Goal: Transaction & Acquisition: Purchase product/service

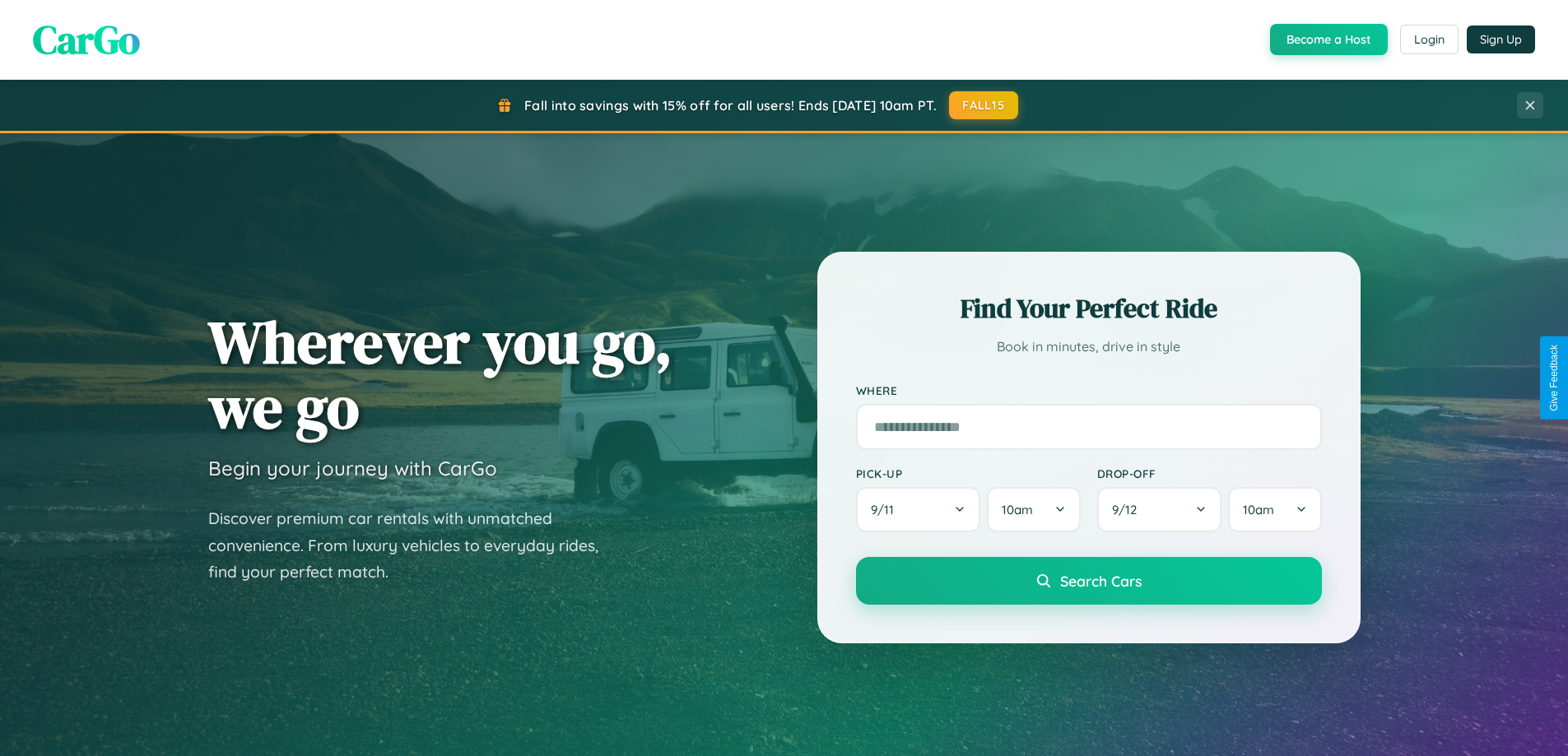
scroll to position [709, 0]
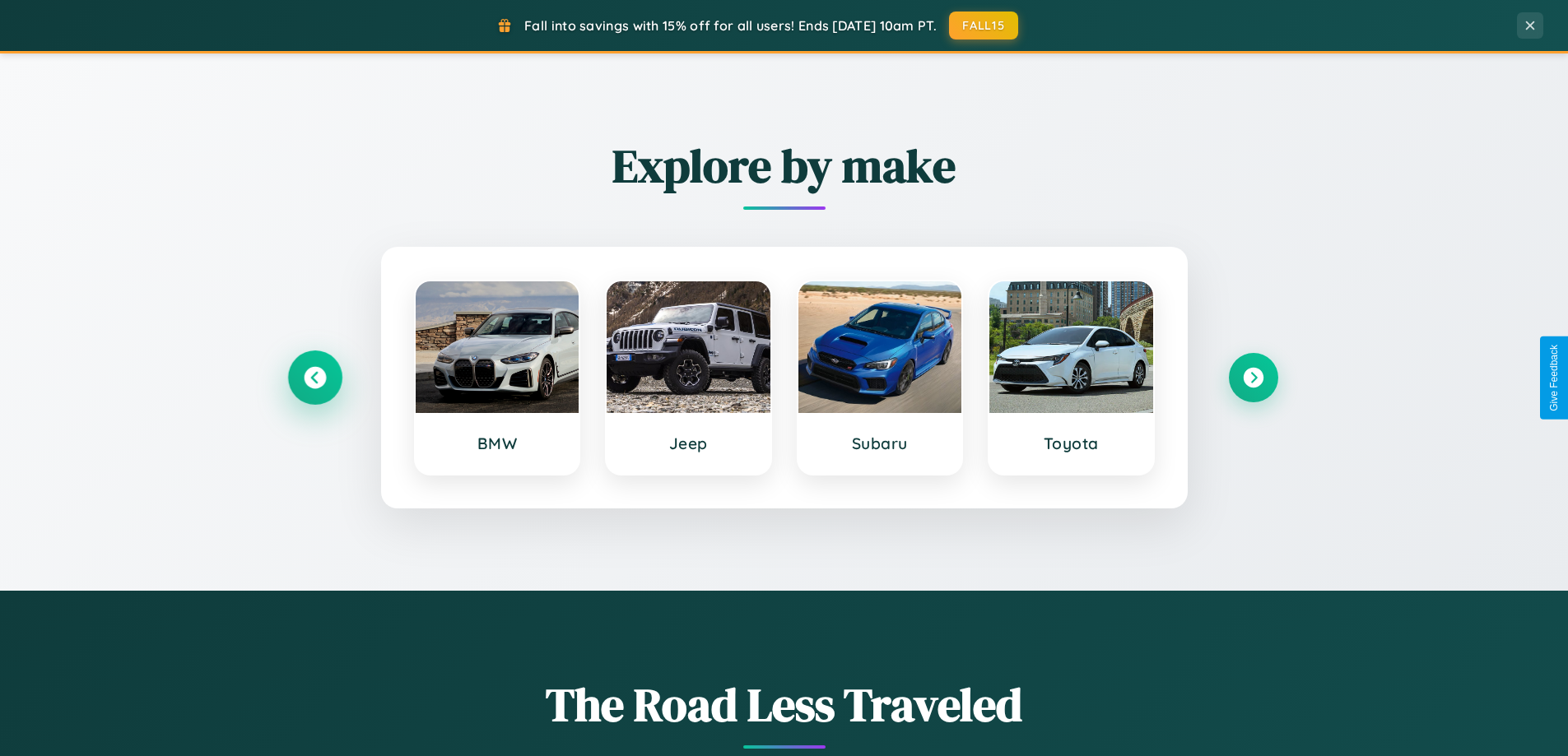
click at [314, 378] on icon at bounding box center [314, 378] width 22 height 22
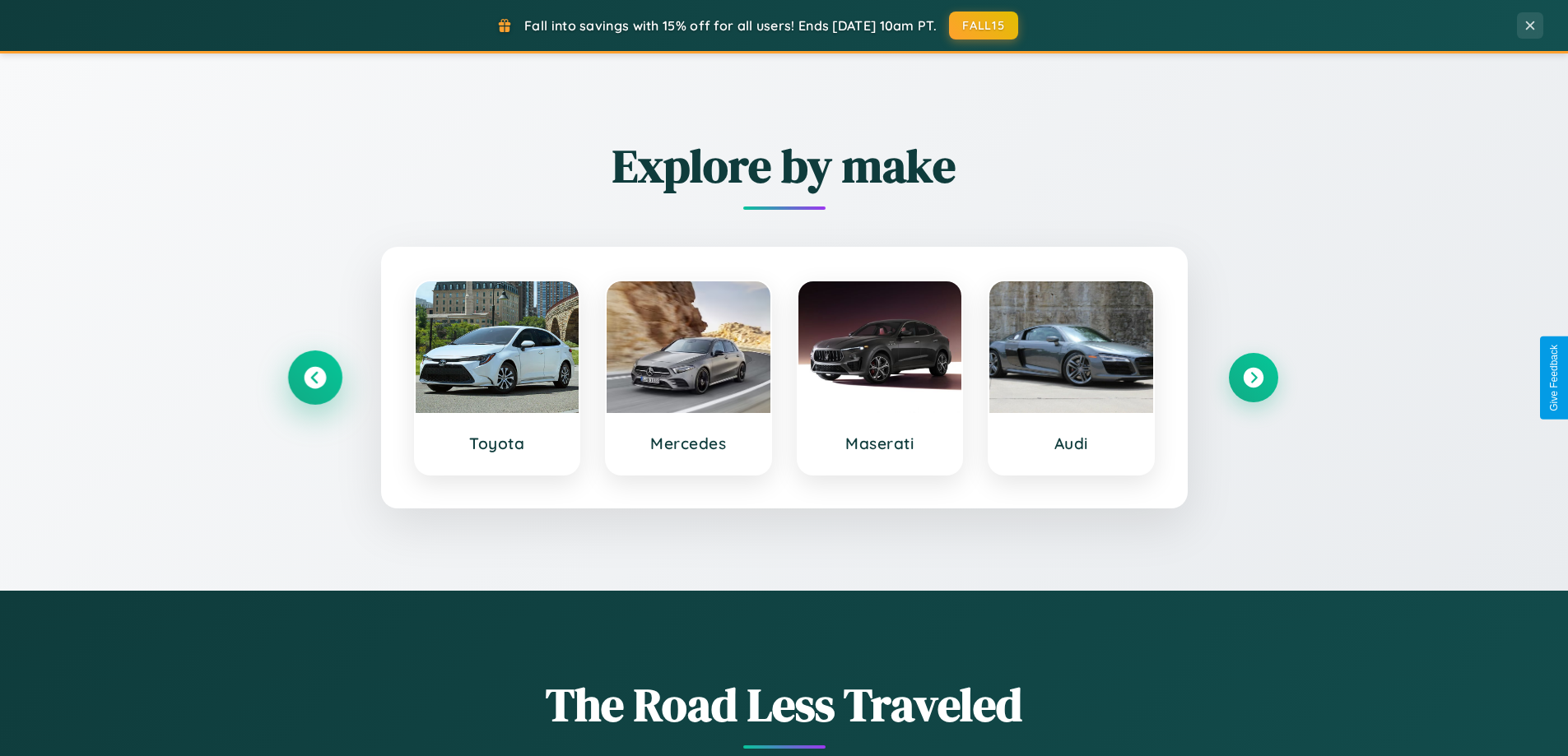
click at [314, 378] on icon at bounding box center [314, 378] width 22 height 22
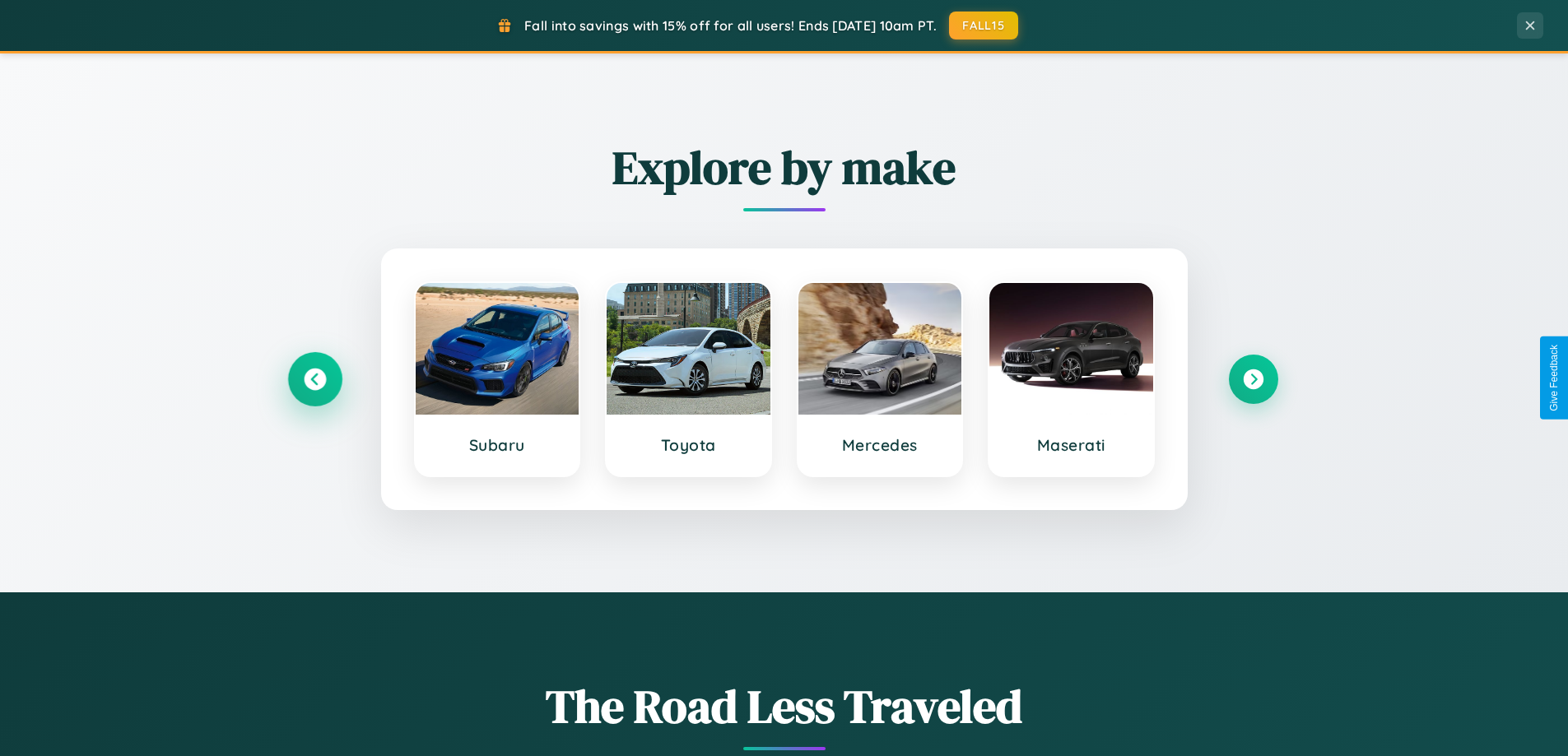
scroll to position [48, 0]
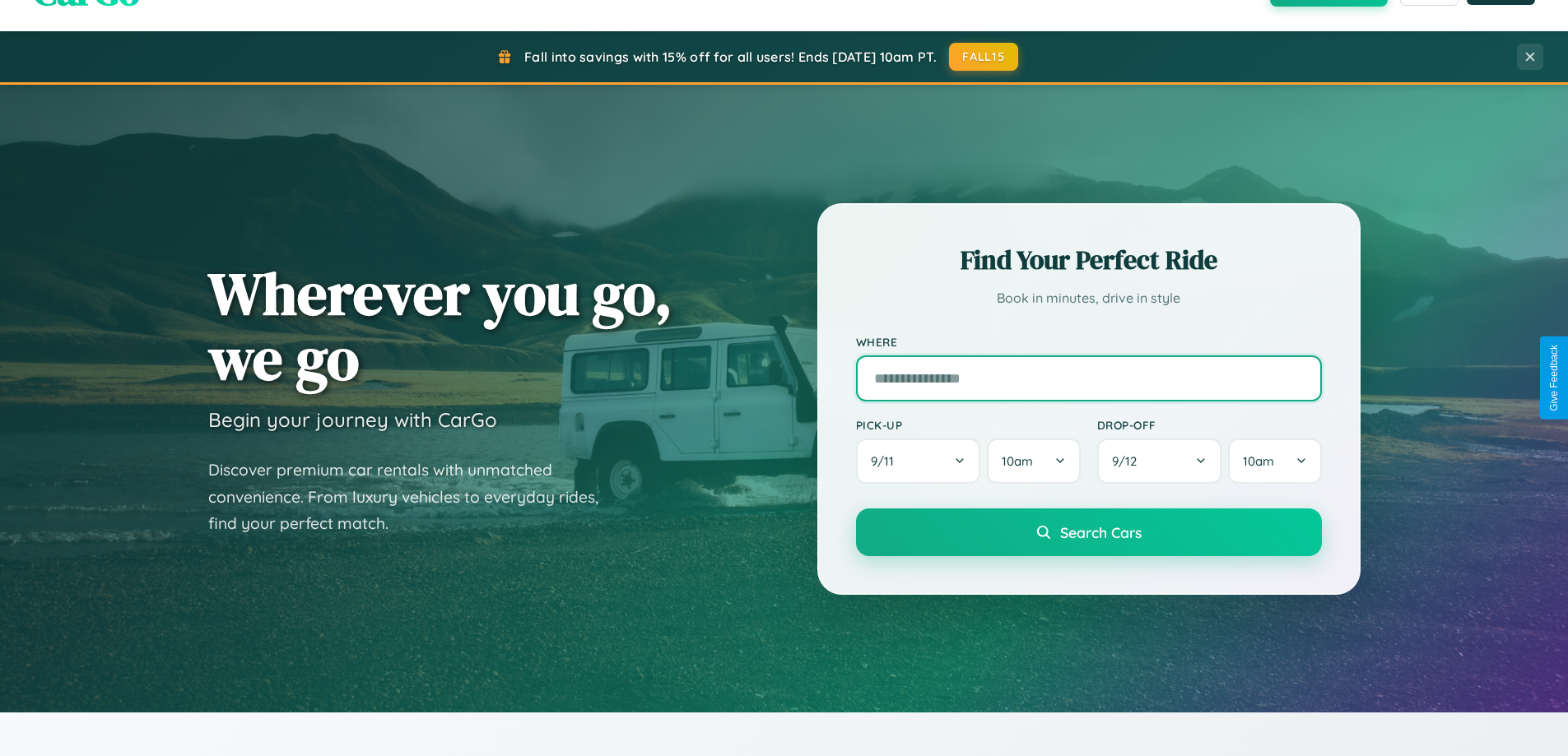
click at [1088, 378] on input "text" at bounding box center [1089, 378] width 466 height 46
type input "**********"
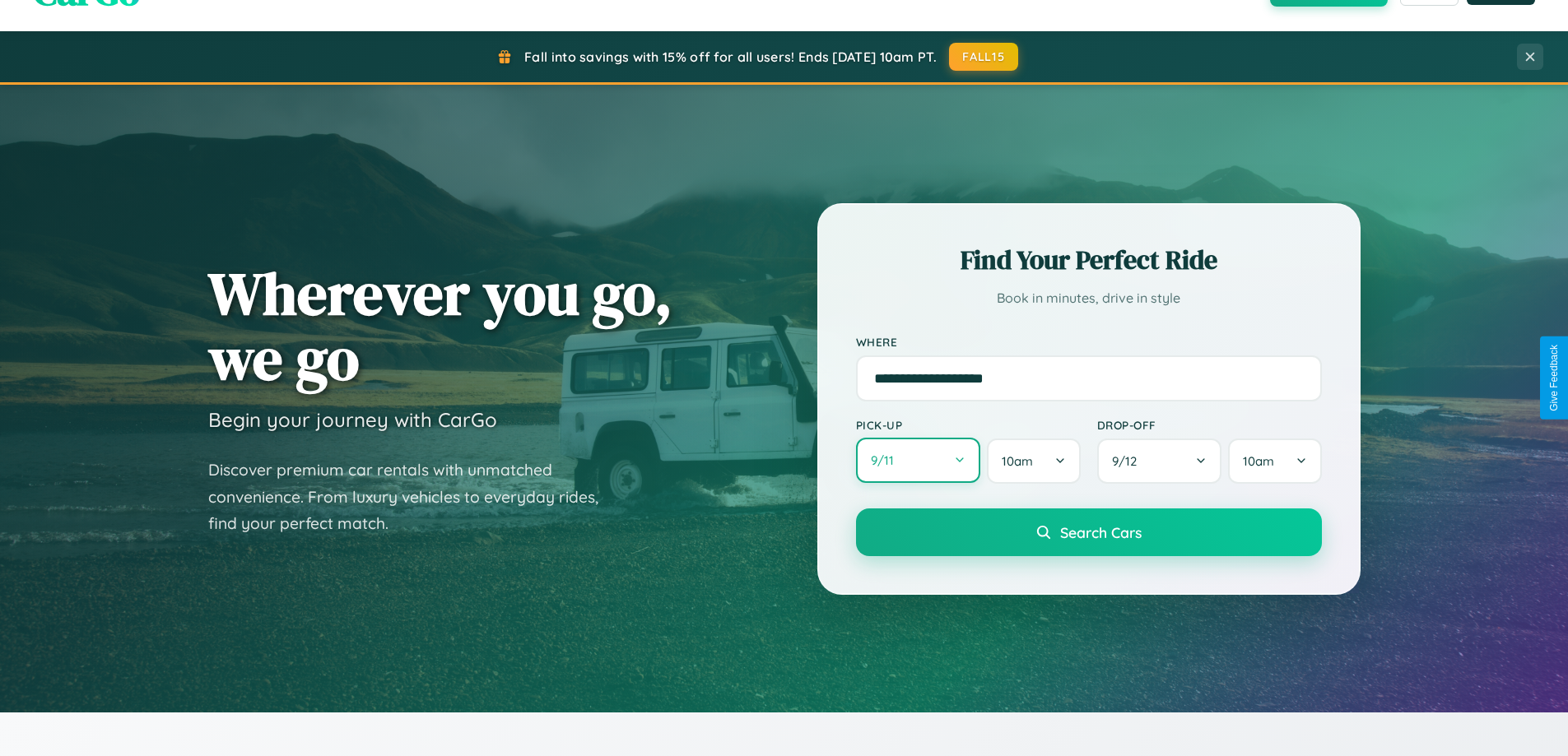
click at [918, 461] on button "9 / 11" at bounding box center [918, 460] width 125 height 45
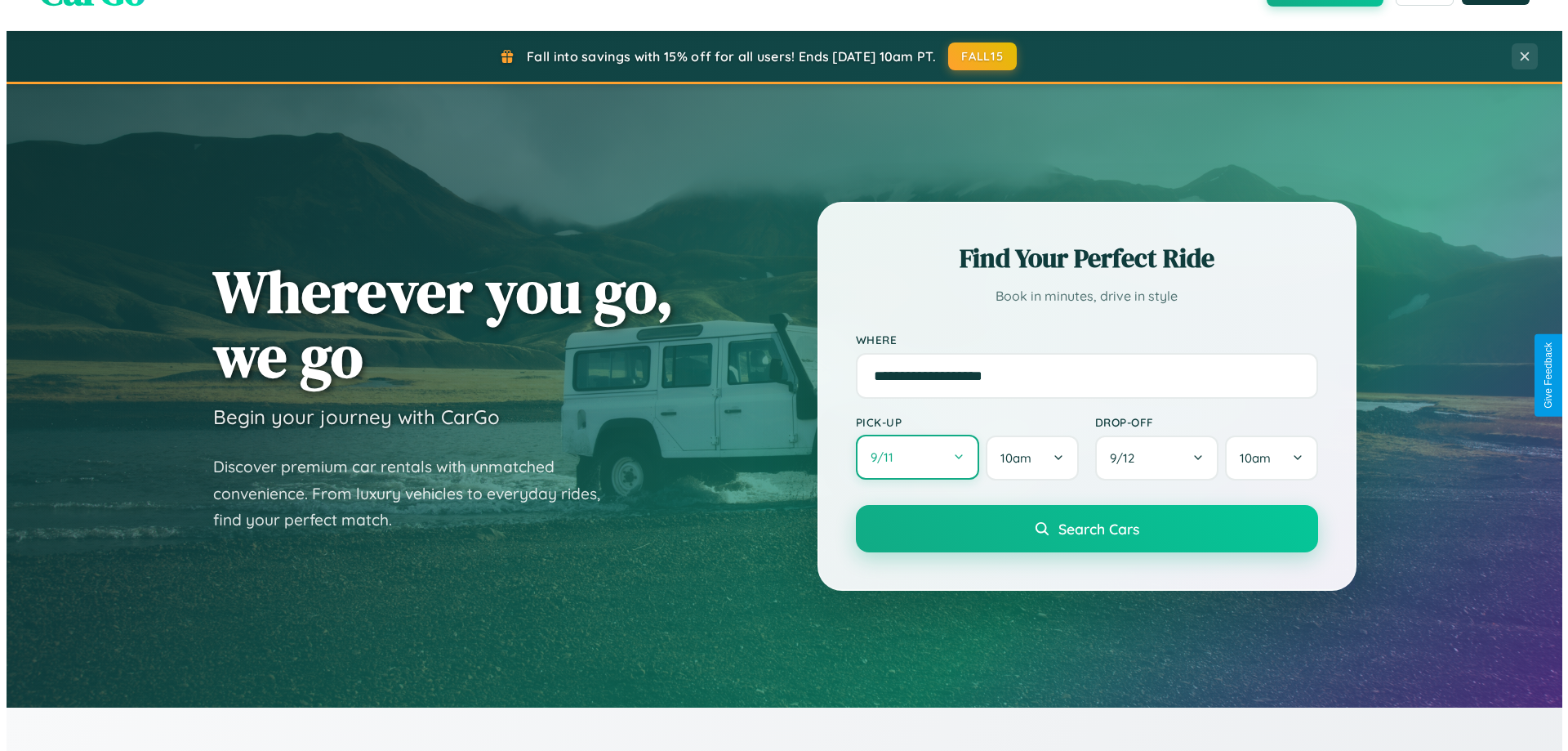
select select "*"
select select "****"
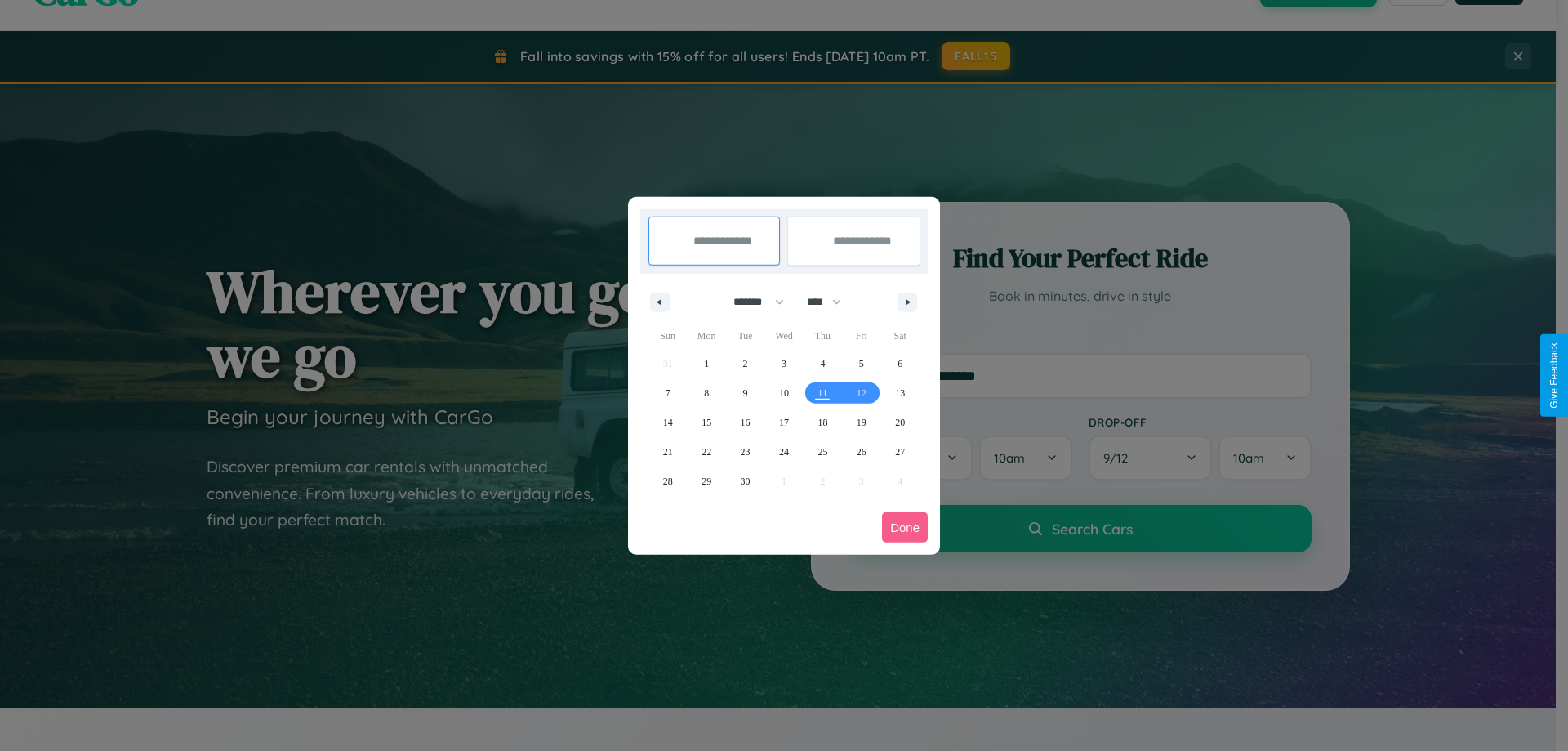
click at [752, 301] on select "******* ******** ***** ***** *** **** **** ****** ********* ******* ******** **…" at bounding box center [756, 302] width 69 height 27
select select "*"
drag, startPoint x: 831, startPoint y: 301, endPoint x: 784, endPoint y: 328, distance: 54.2
click at [831, 301] on select "**** **** **** **** **** **** **** **** **** **** **** **** **** **** **** ****…" at bounding box center [823, 302] width 49 height 27
select select "****"
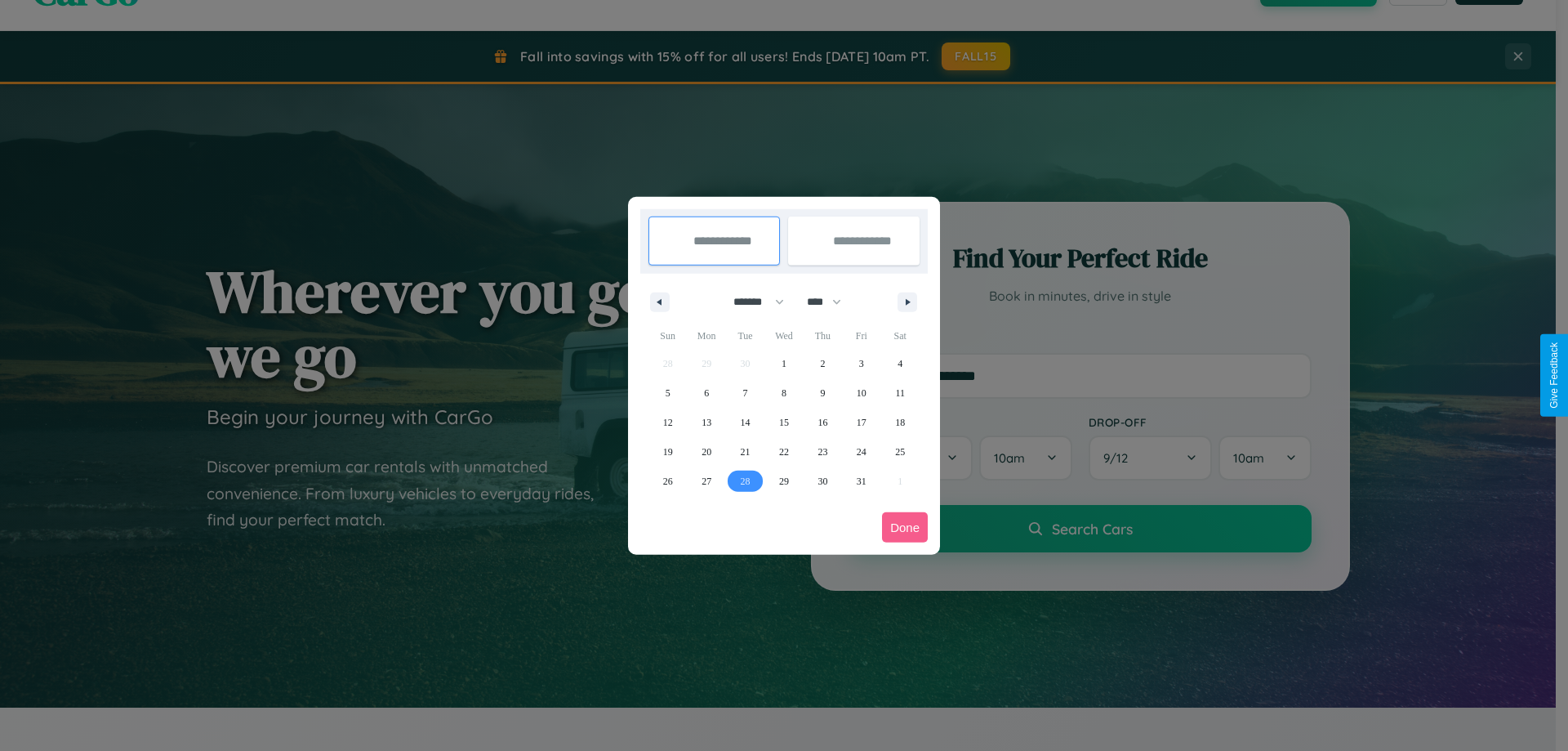
click at [745, 481] on span "28" at bounding box center [746, 481] width 10 height 30
type input "**********"
click at [907, 301] on icon "button" at bounding box center [910, 302] width 9 height 7
select select "*"
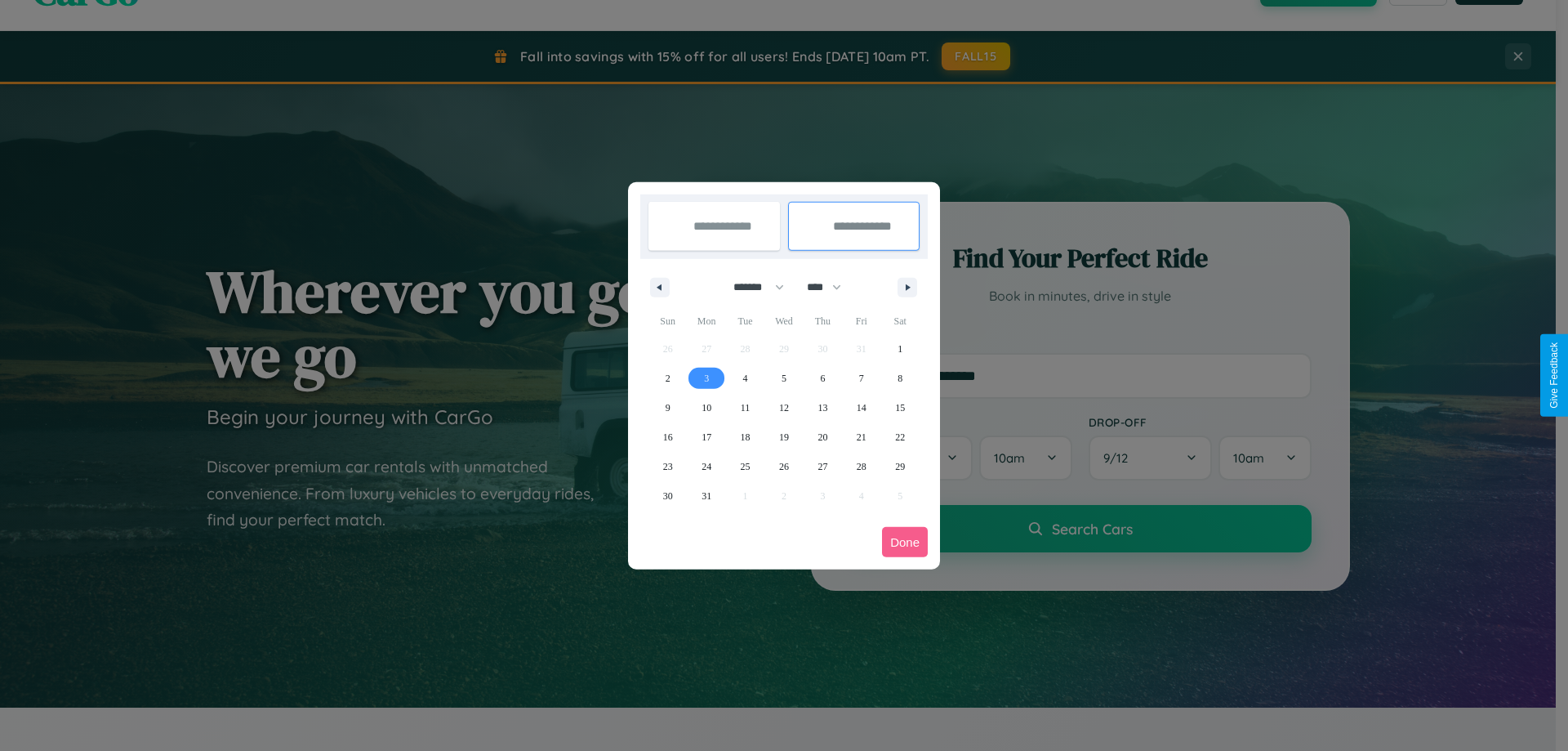
click at [707, 377] on span "3" at bounding box center [706, 378] width 5 height 30
type input "**********"
select select "*"
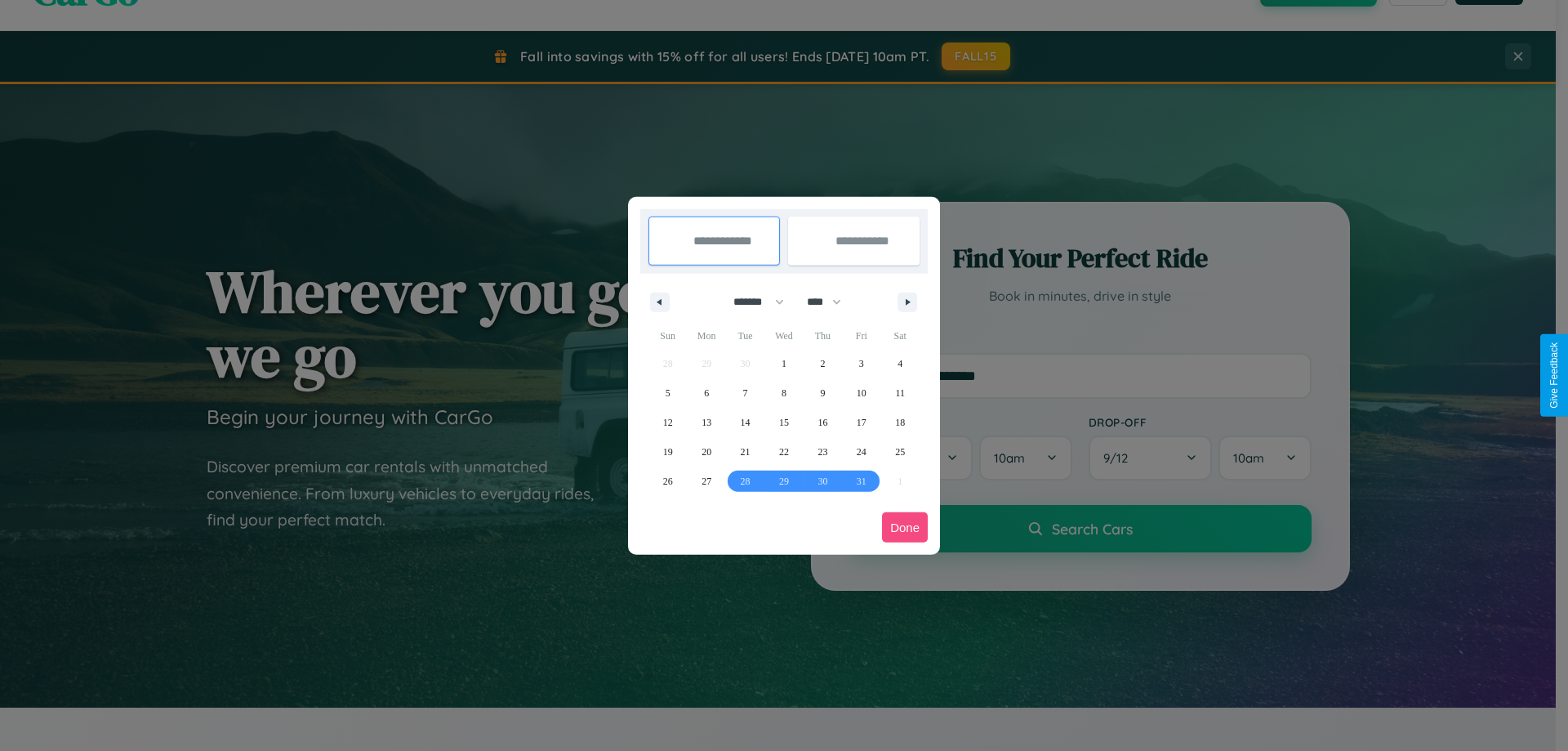
click at [905, 527] on button "Done" at bounding box center [905, 528] width 46 height 31
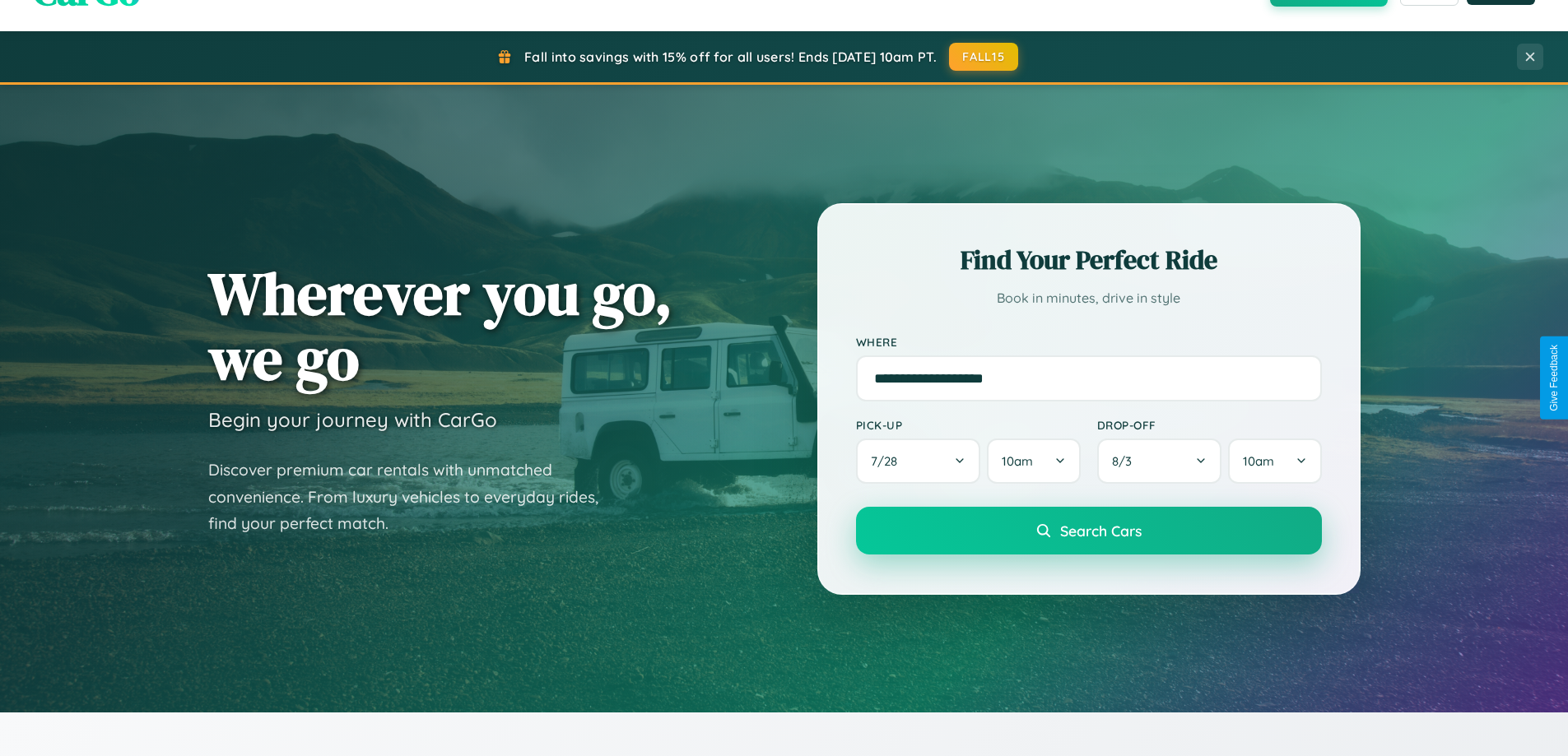
click at [1088, 530] on span "Search Cars" at bounding box center [1100, 530] width 81 height 18
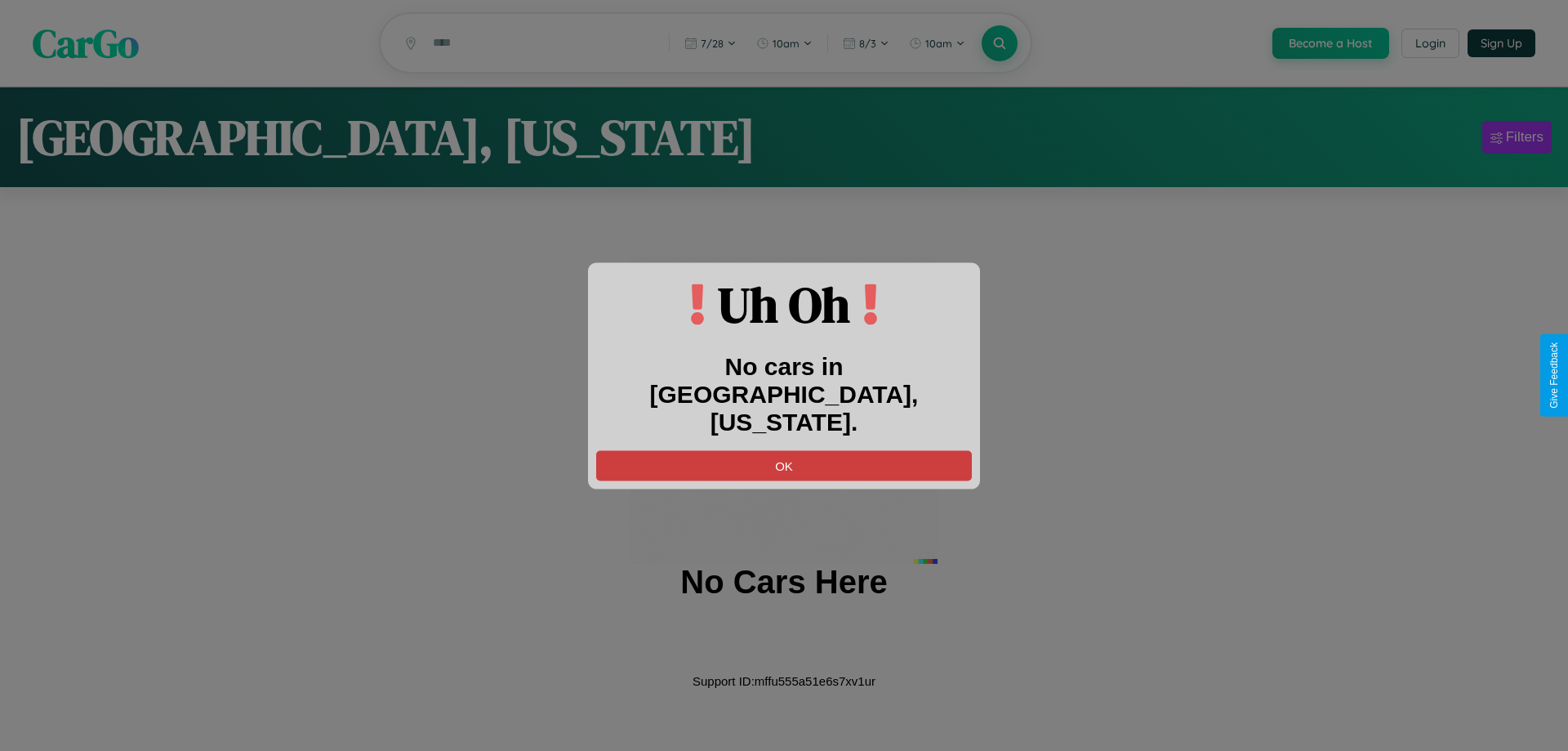
click at [784, 450] on button "OK" at bounding box center [784, 465] width 376 height 31
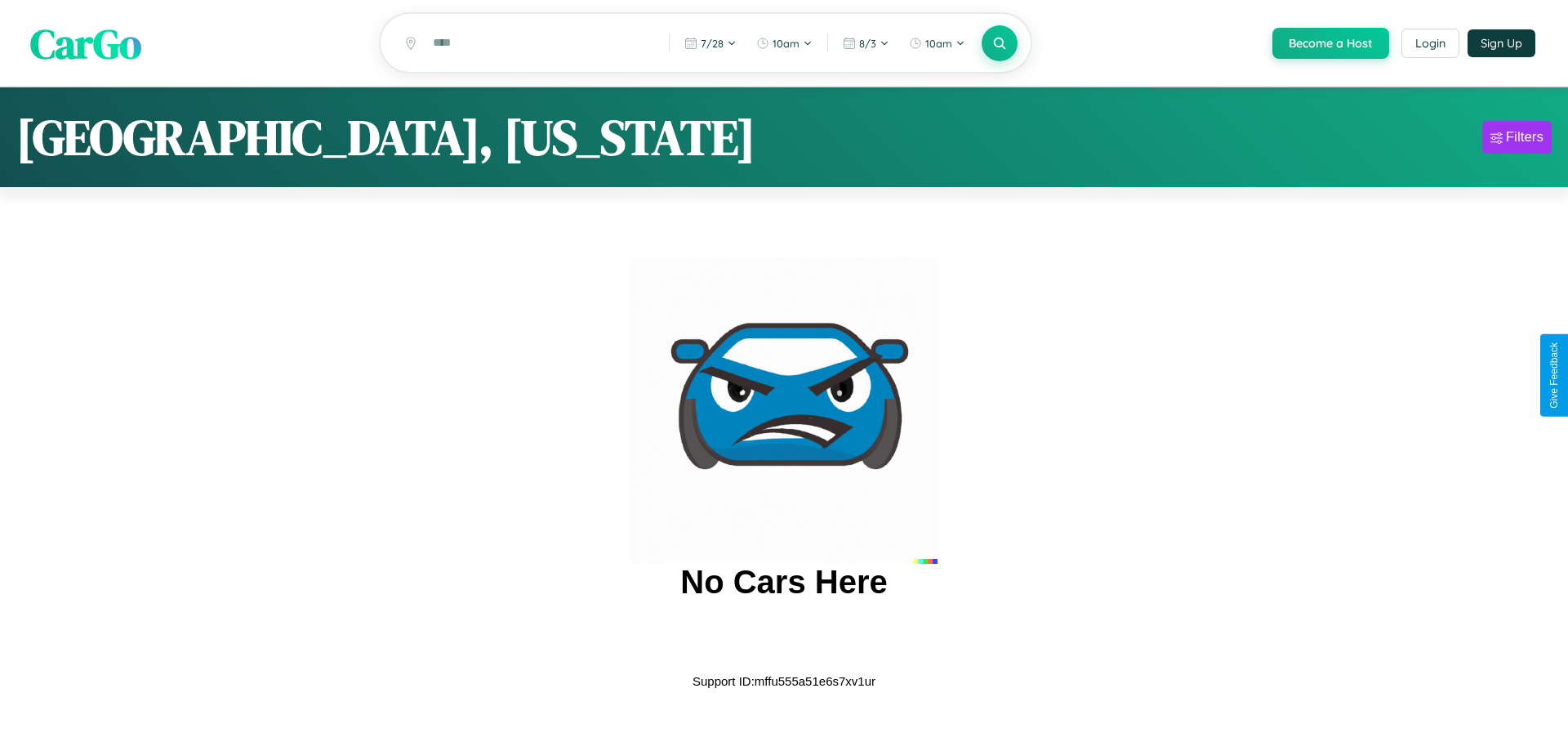
click at [85, 43] on span "CarGo" at bounding box center [86, 42] width 111 height 57
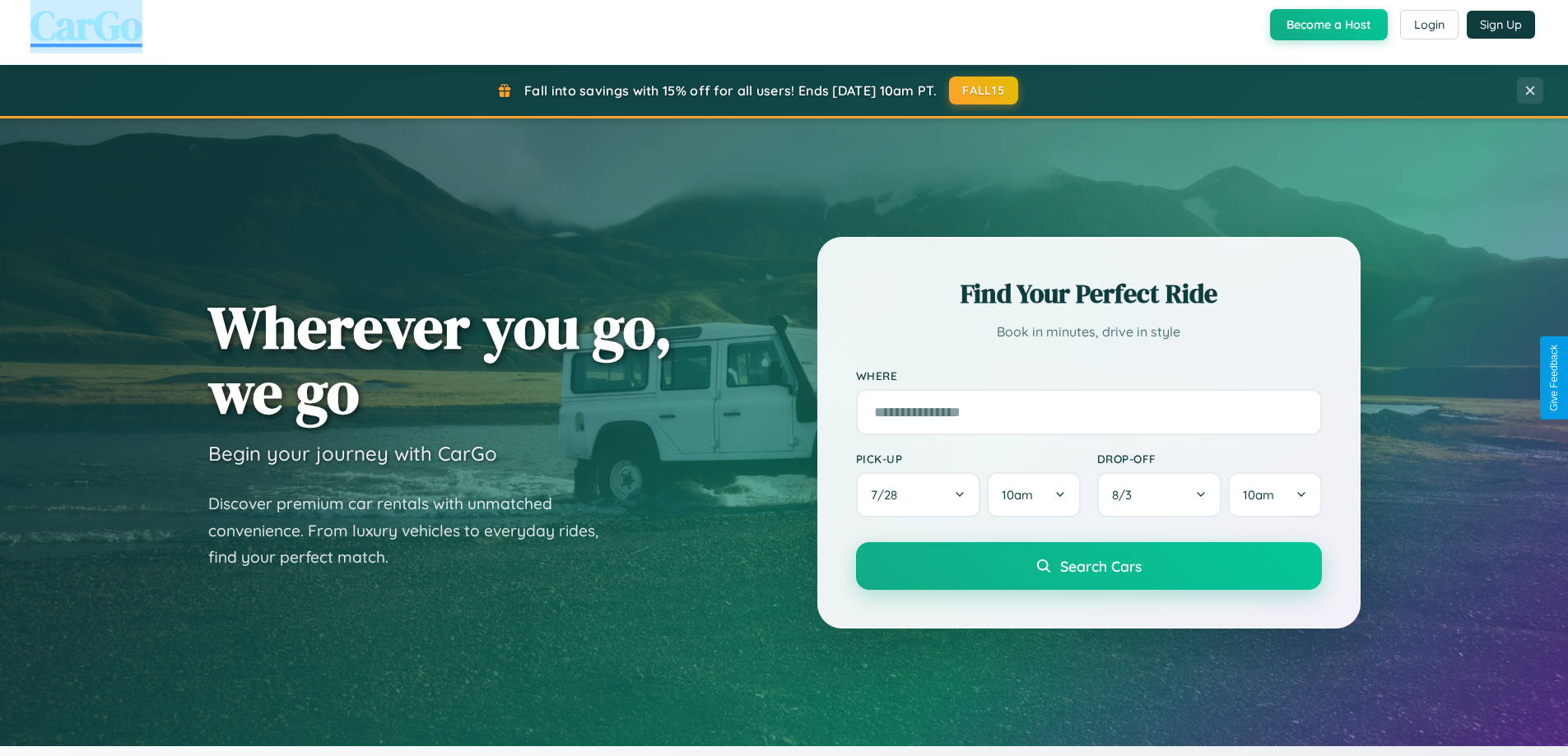
scroll to position [709, 0]
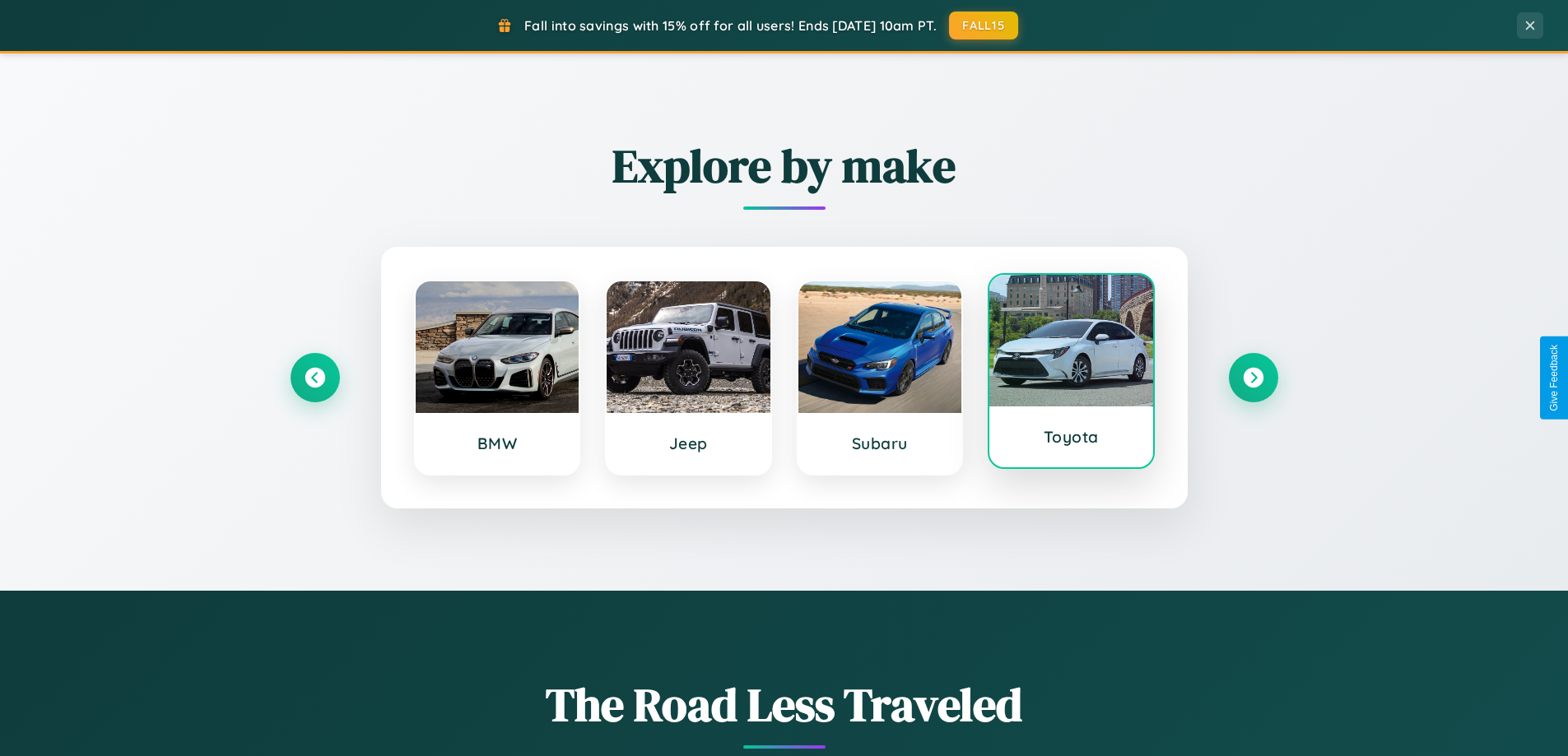
click at [1070, 375] on div at bounding box center [1070, 340] width 163 height 131
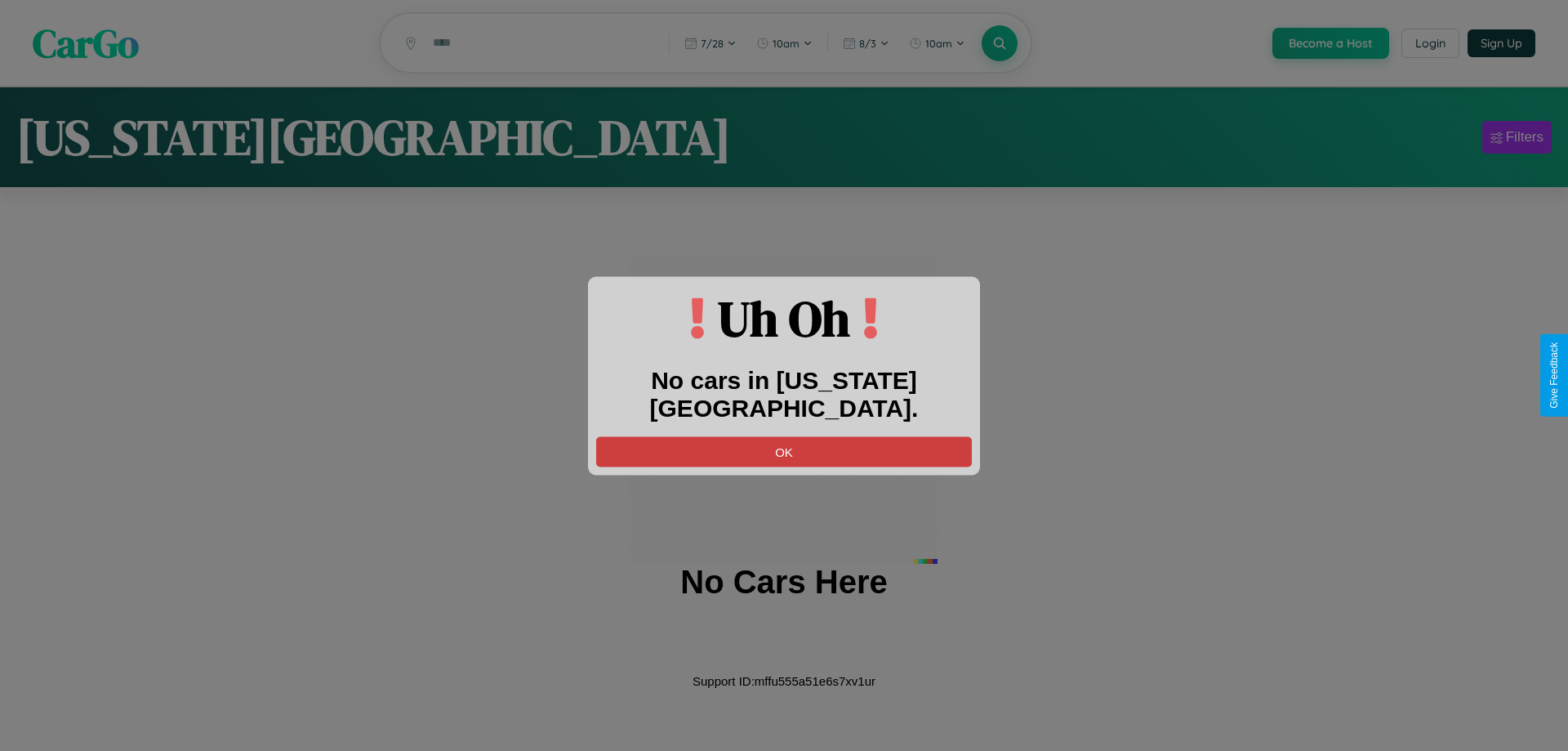
click at [784, 436] on button "OK" at bounding box center [784, 452] width 376 height 31
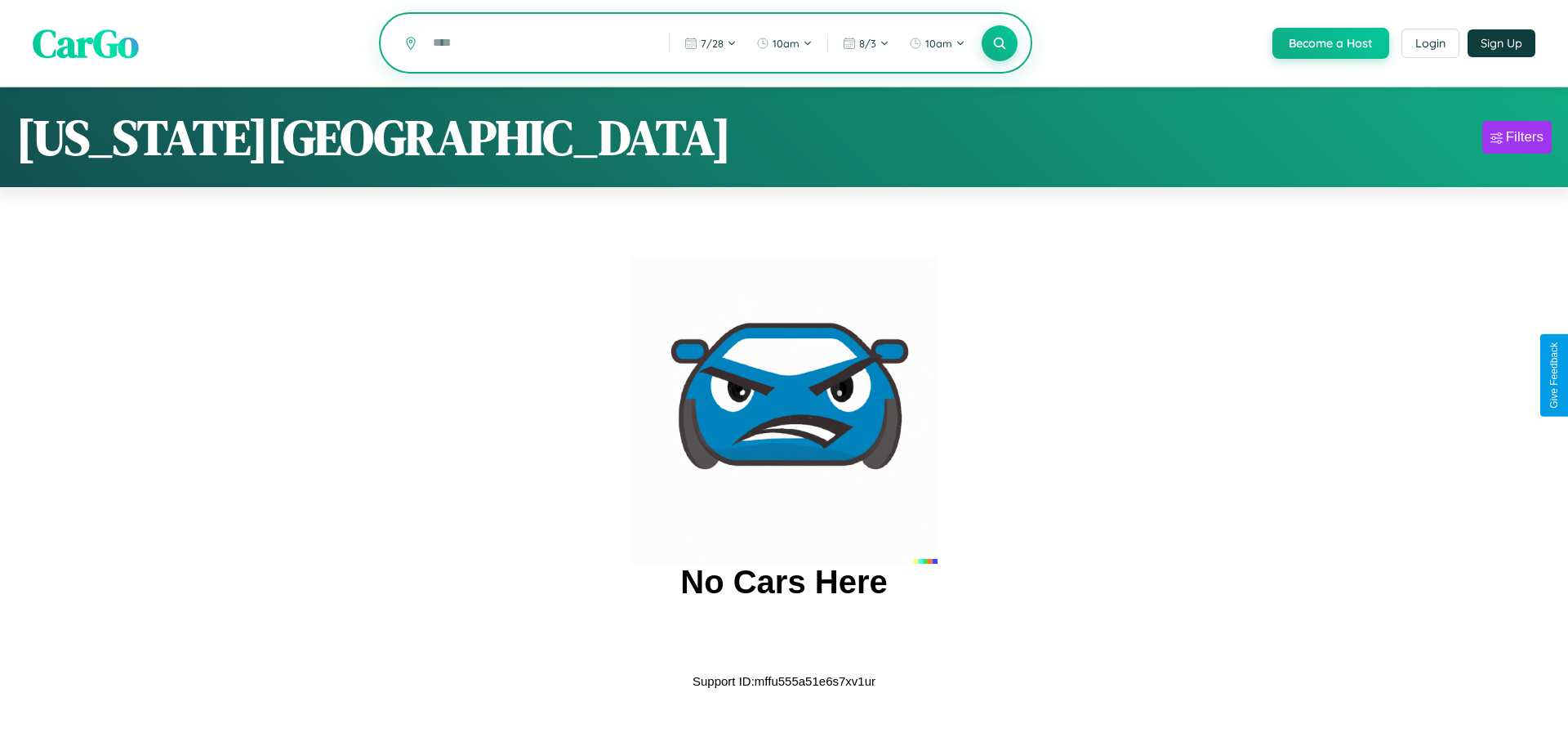
click at [538, 44] on input "text" at bounding box center [539, 43] width 228 height 29
click at [998, 44] on icon at bounding box center [999, 43] width 15 height 15
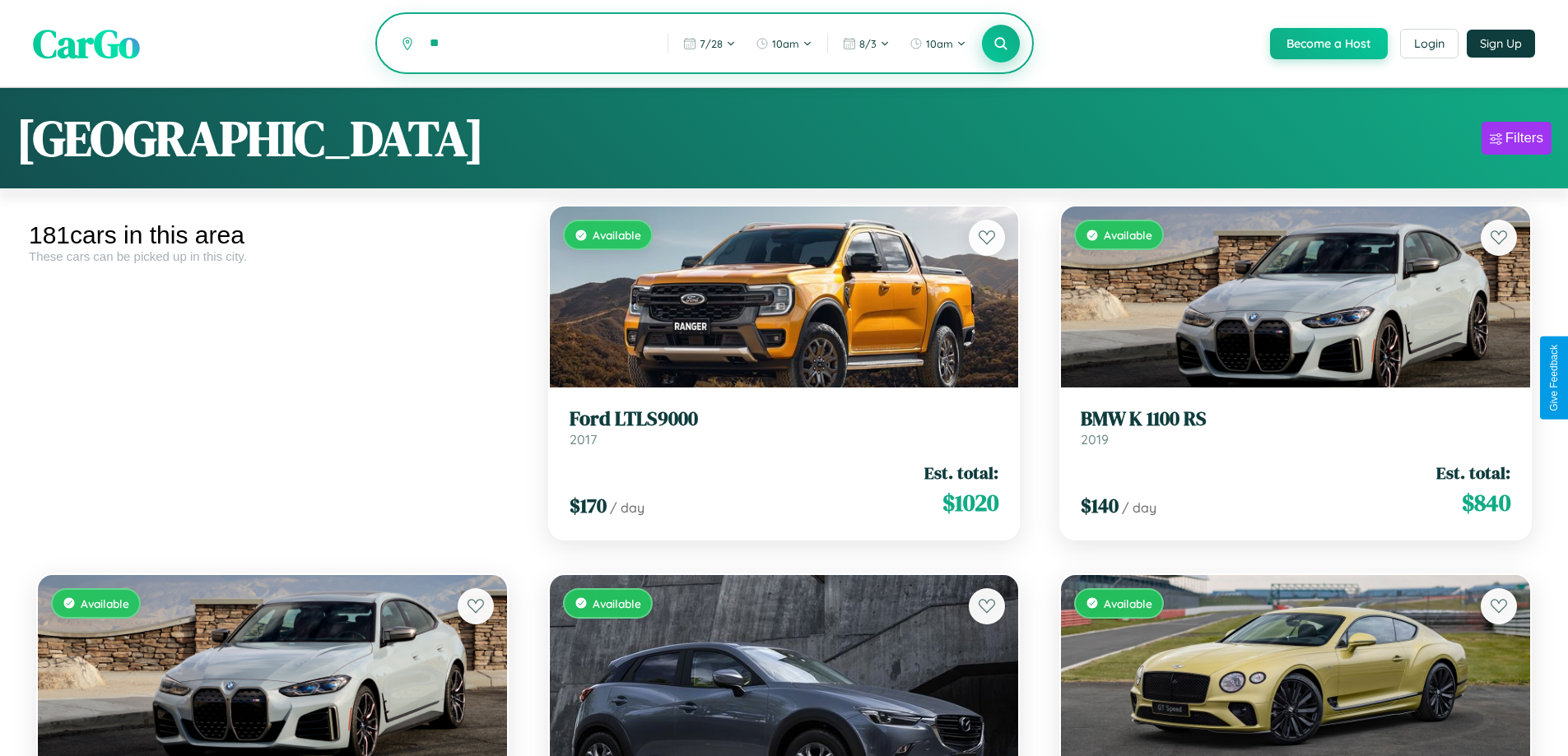
type input "*"
type input "*****"
click at [1000, 44] on icon at bounding box center [1001, 43] width 15 height 15
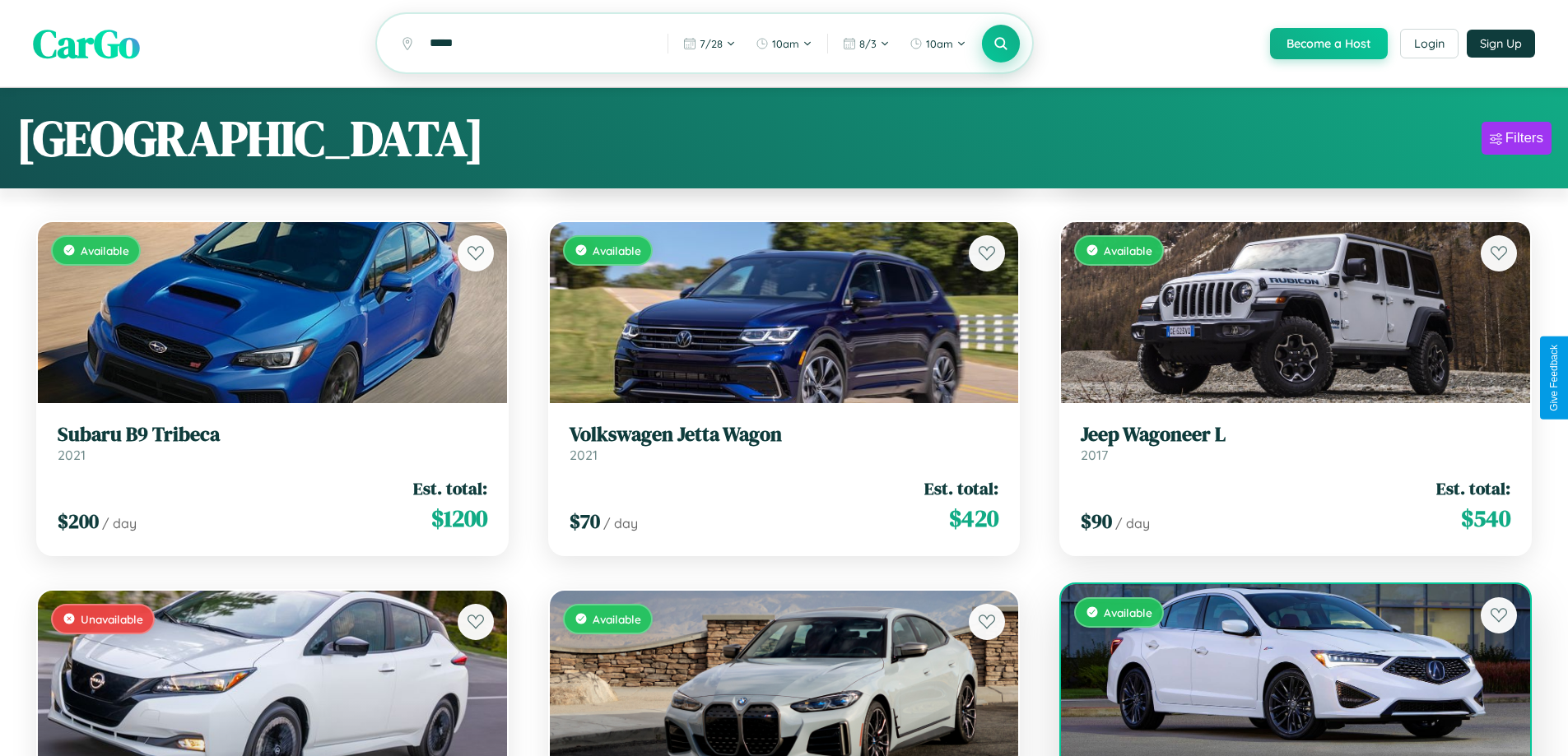
scroll to position [77, 0]
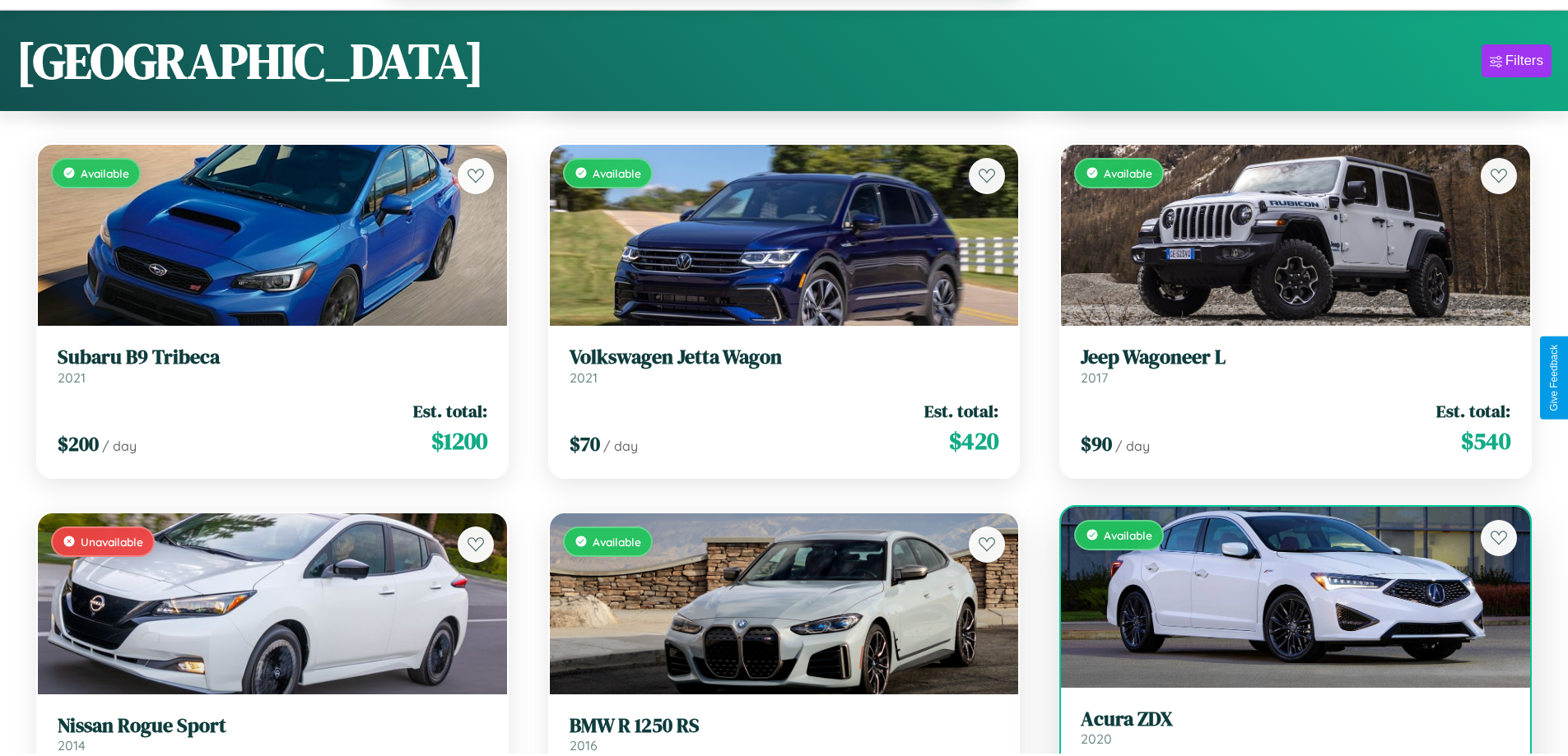
click at [1285, 731] on h3 "Acura ZDX" at bounding box center [1295, 718] width 430 height 24
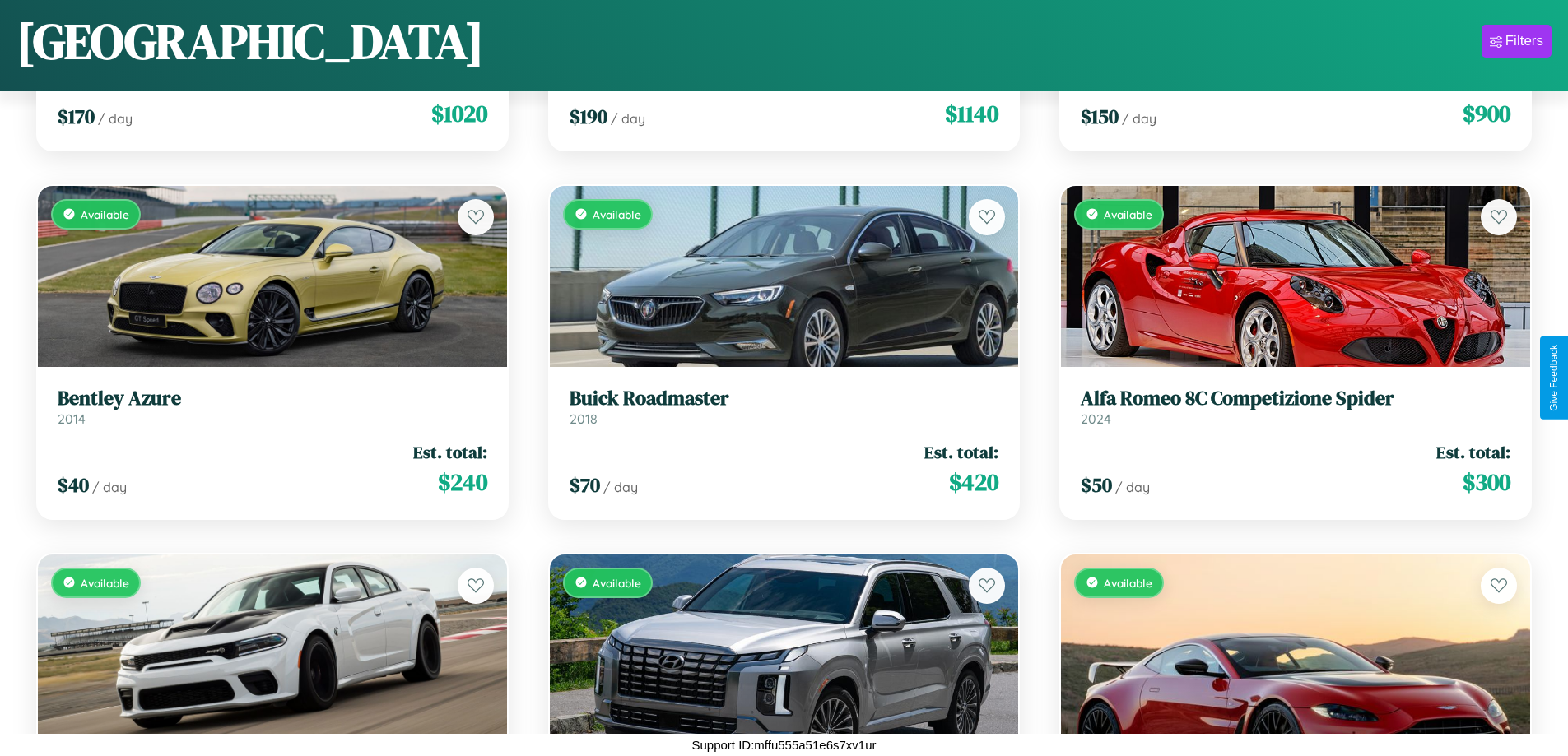
scroll to position [3178, 0]
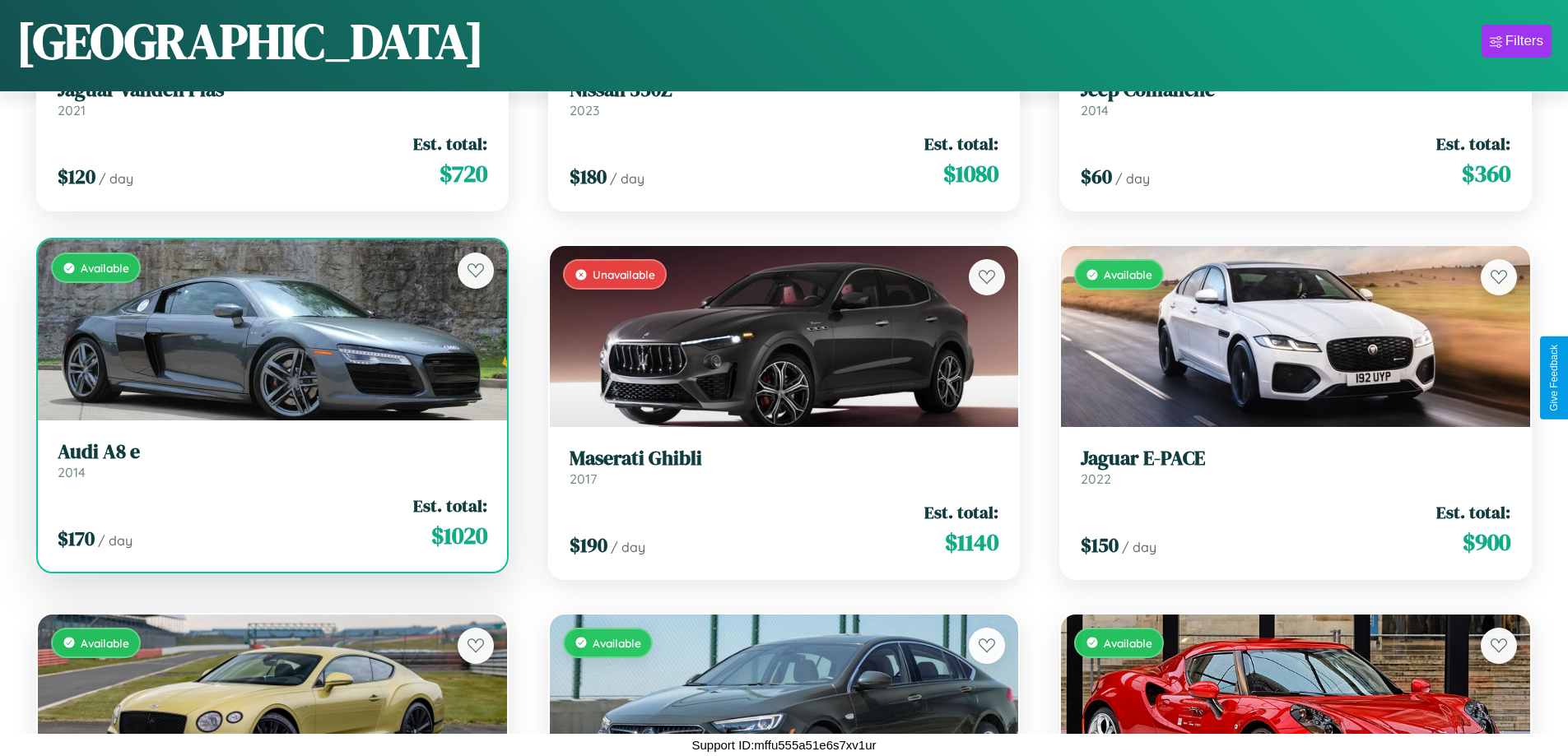
click at [270, 466] on link "Audi A8 e 2014" at bounding box center [272, 461] width 430 height 41
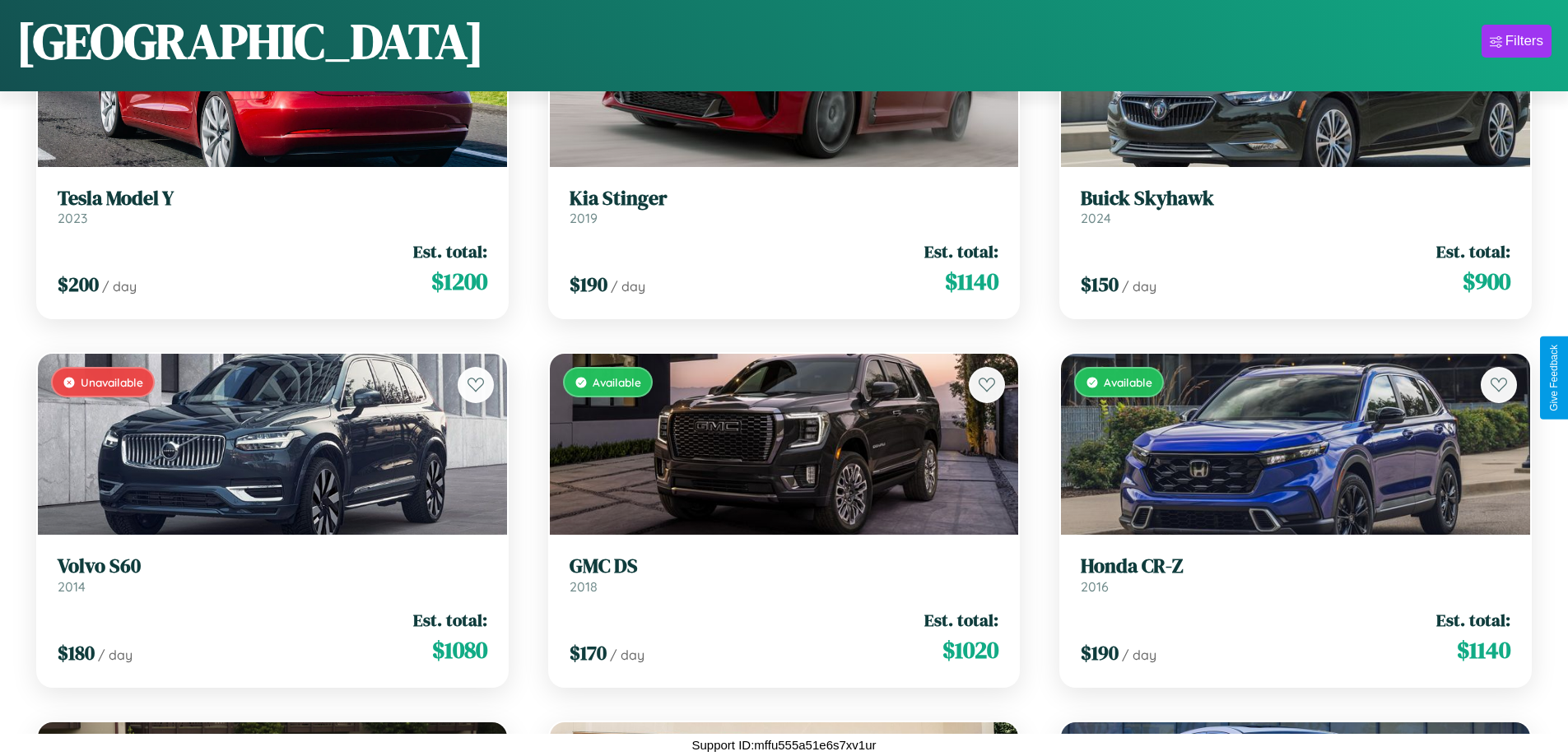
scroll to position [9069, 0]
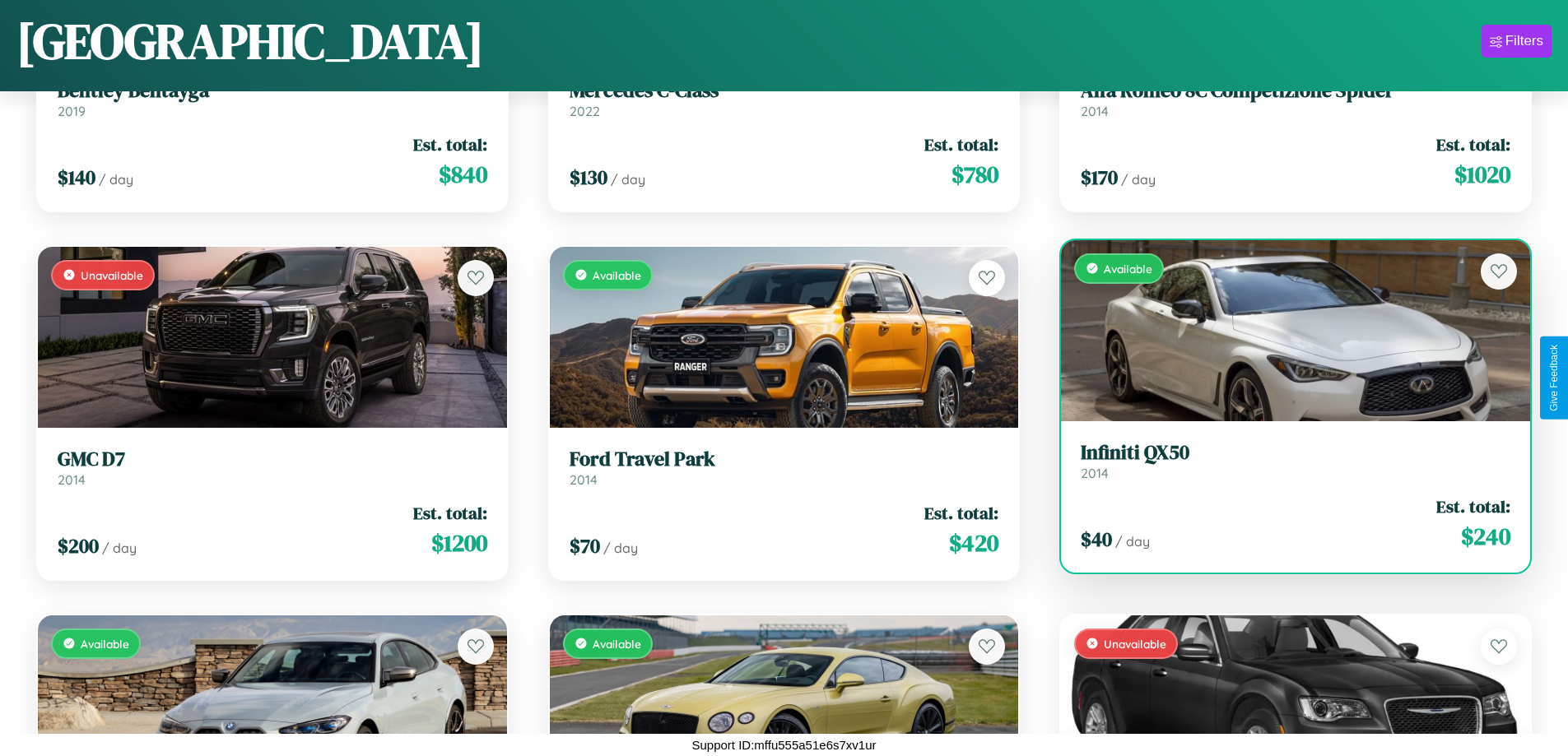
click at [1285, 467] on link "Infiniti QX50 2014" at bounding box center [1295, 462] width 430 height 41
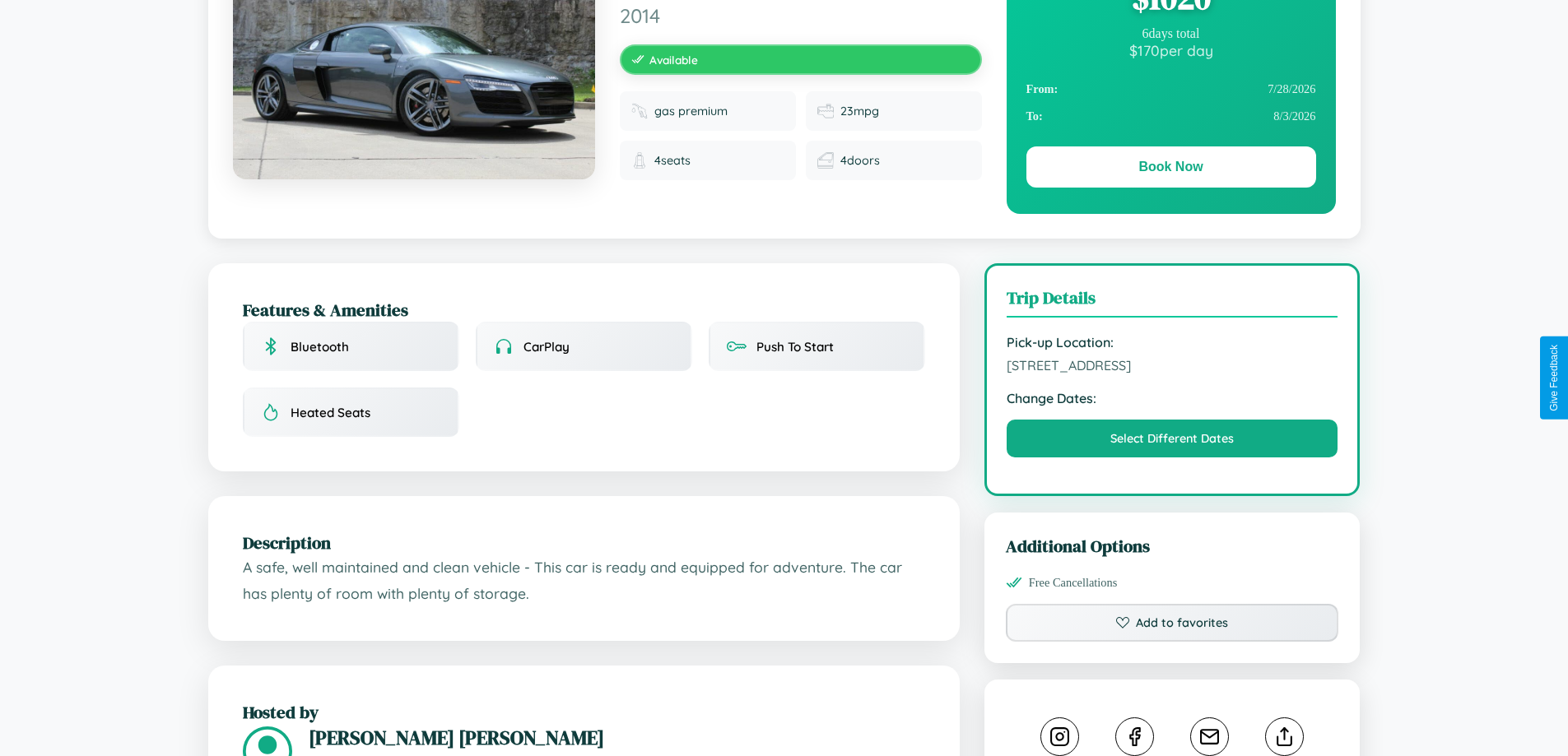
scroll to position [918, 0]
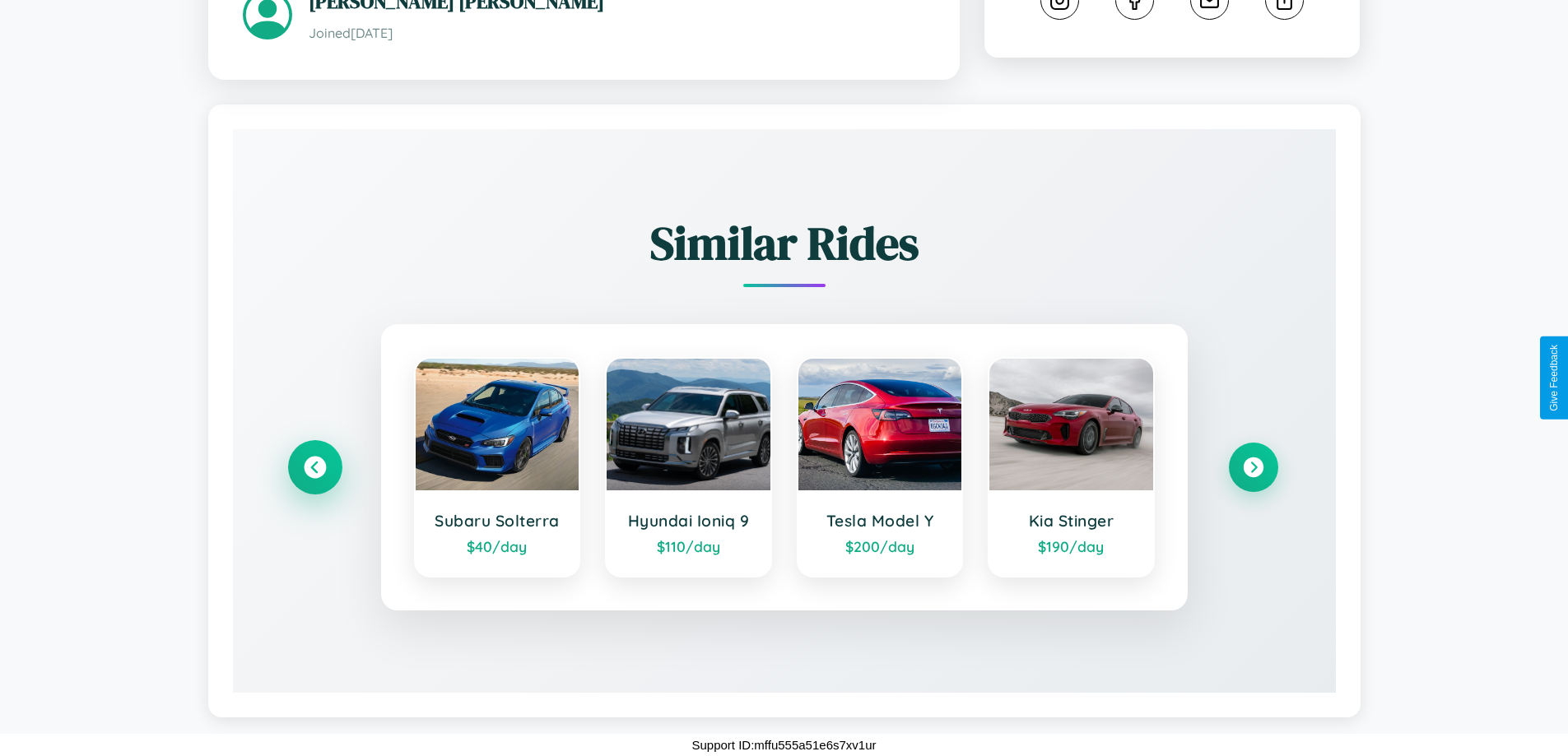
click at [314, 467] on icon at bounding box center [314, 467] width 22 height 22
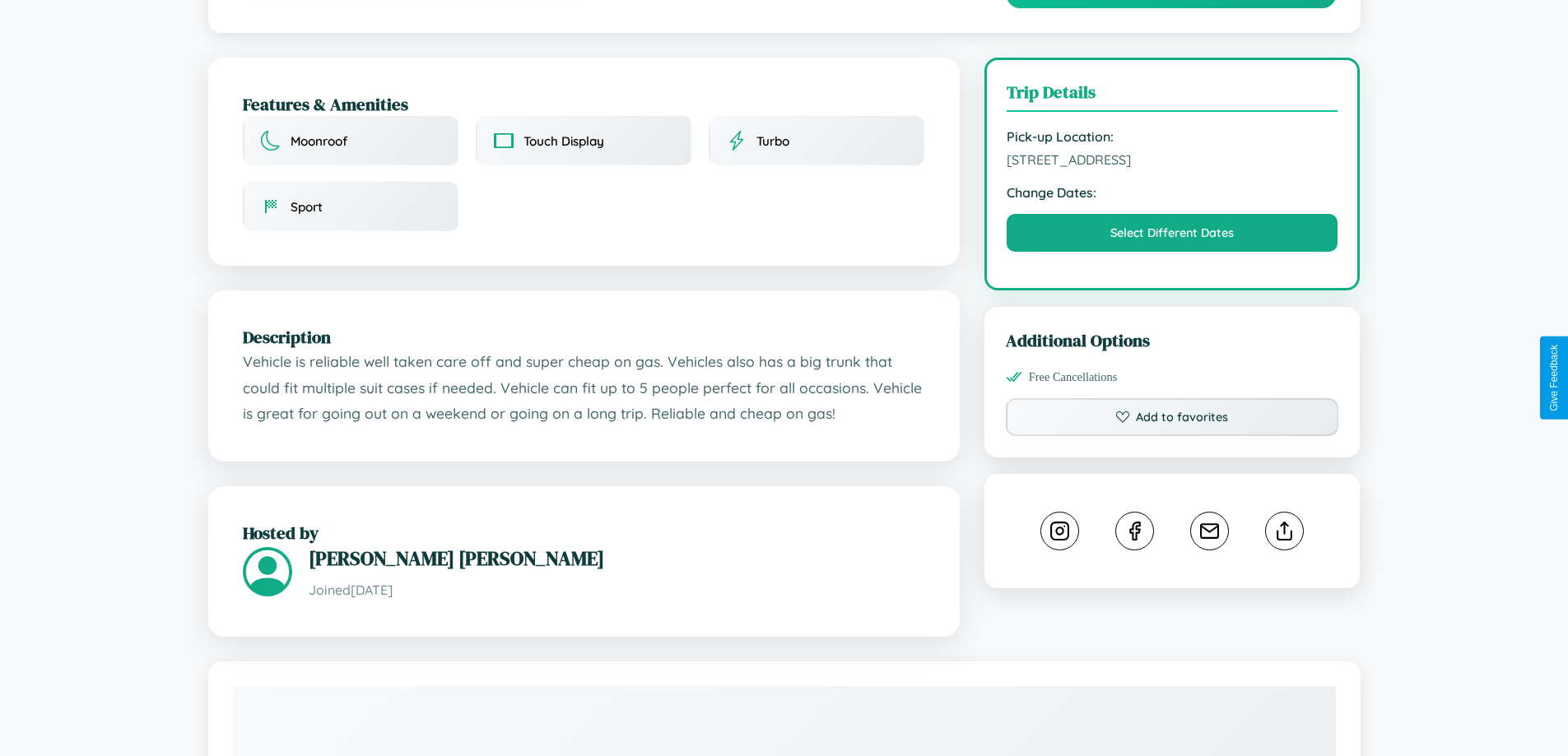
scroll to position [557, 0]
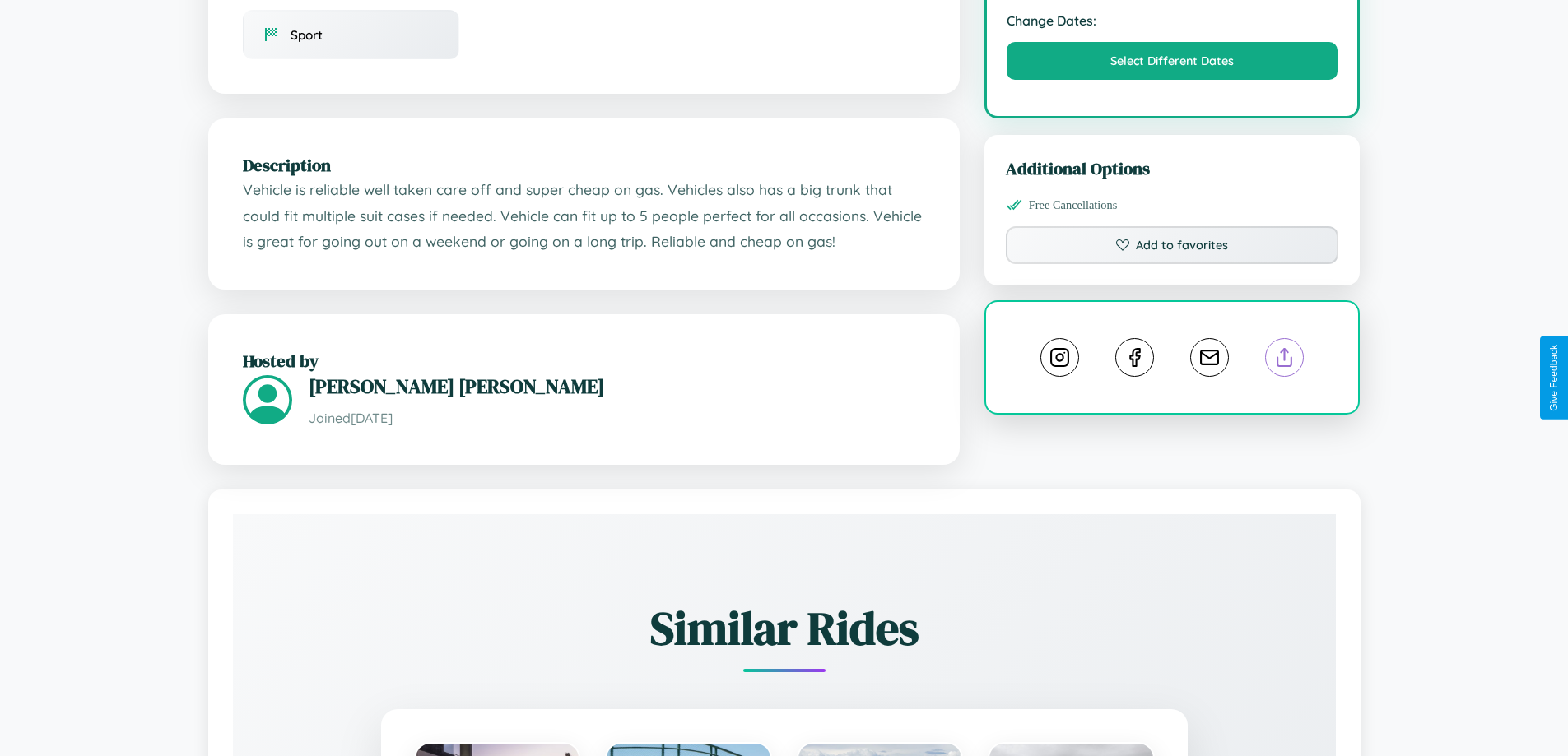
click at [1285, 360] on line at bounding box center [1285, 354] width 0 height 12
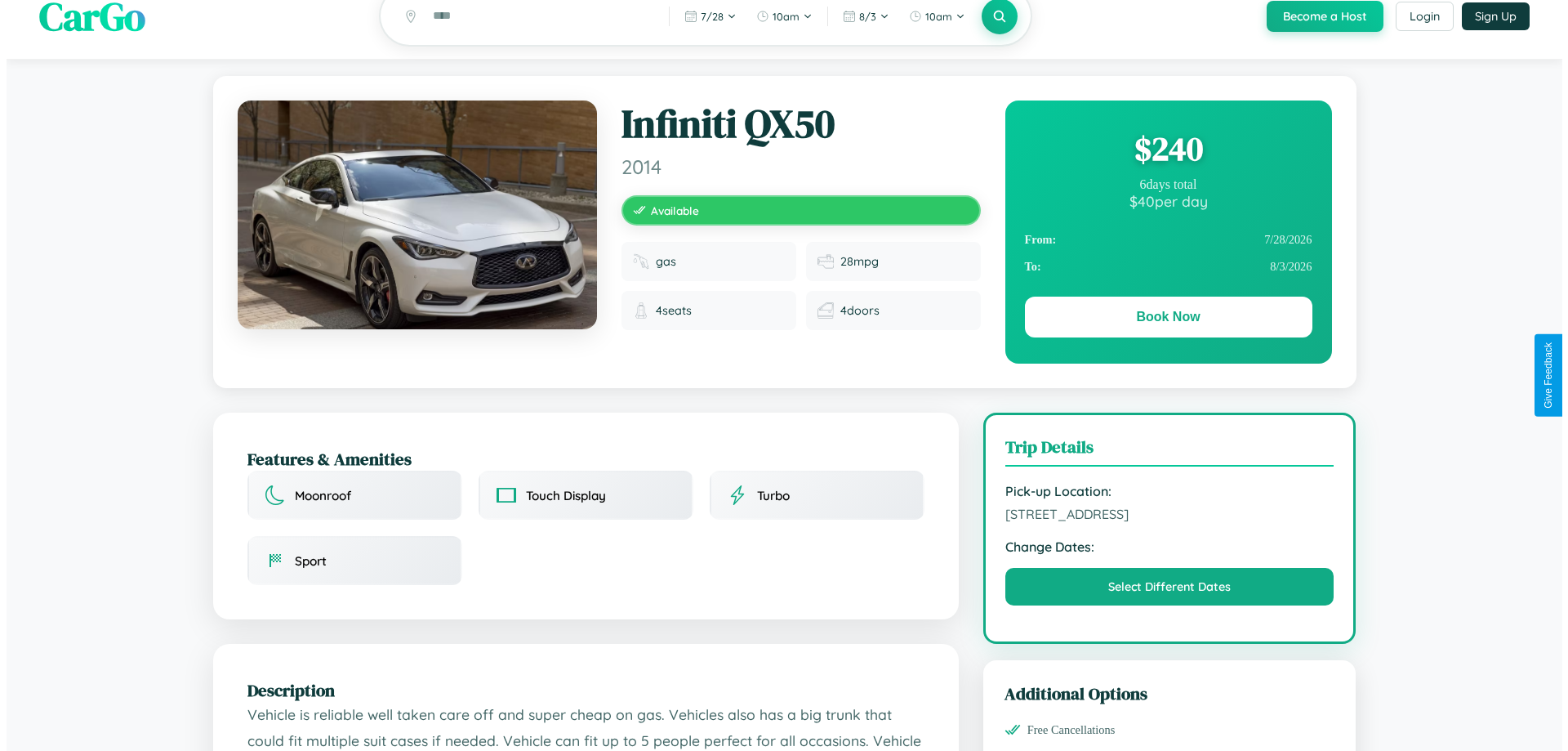
scroll to position [0, 0]
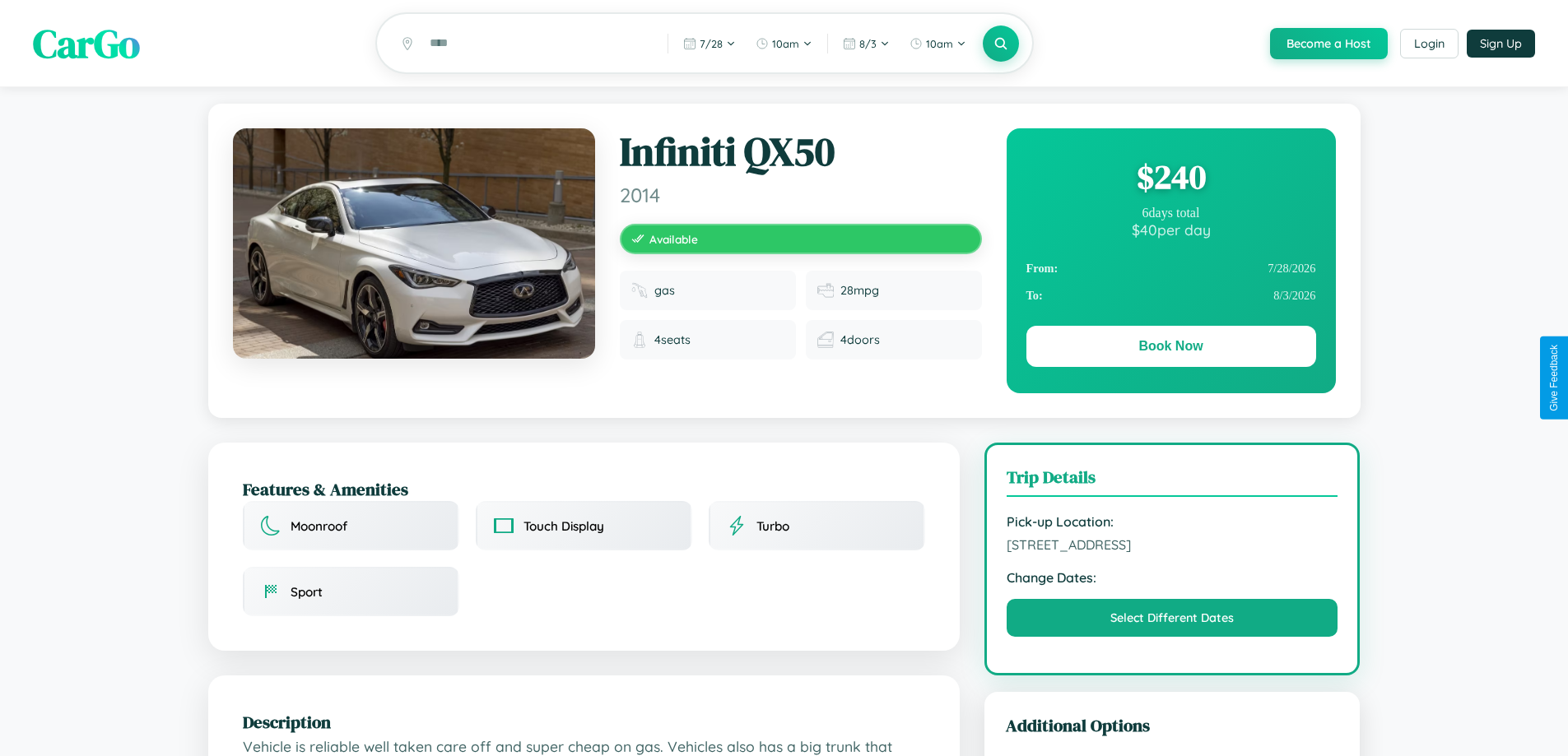
click at [1170, 180] on div "$ 240" at bounding box center [1171, 177] width 290 height 44
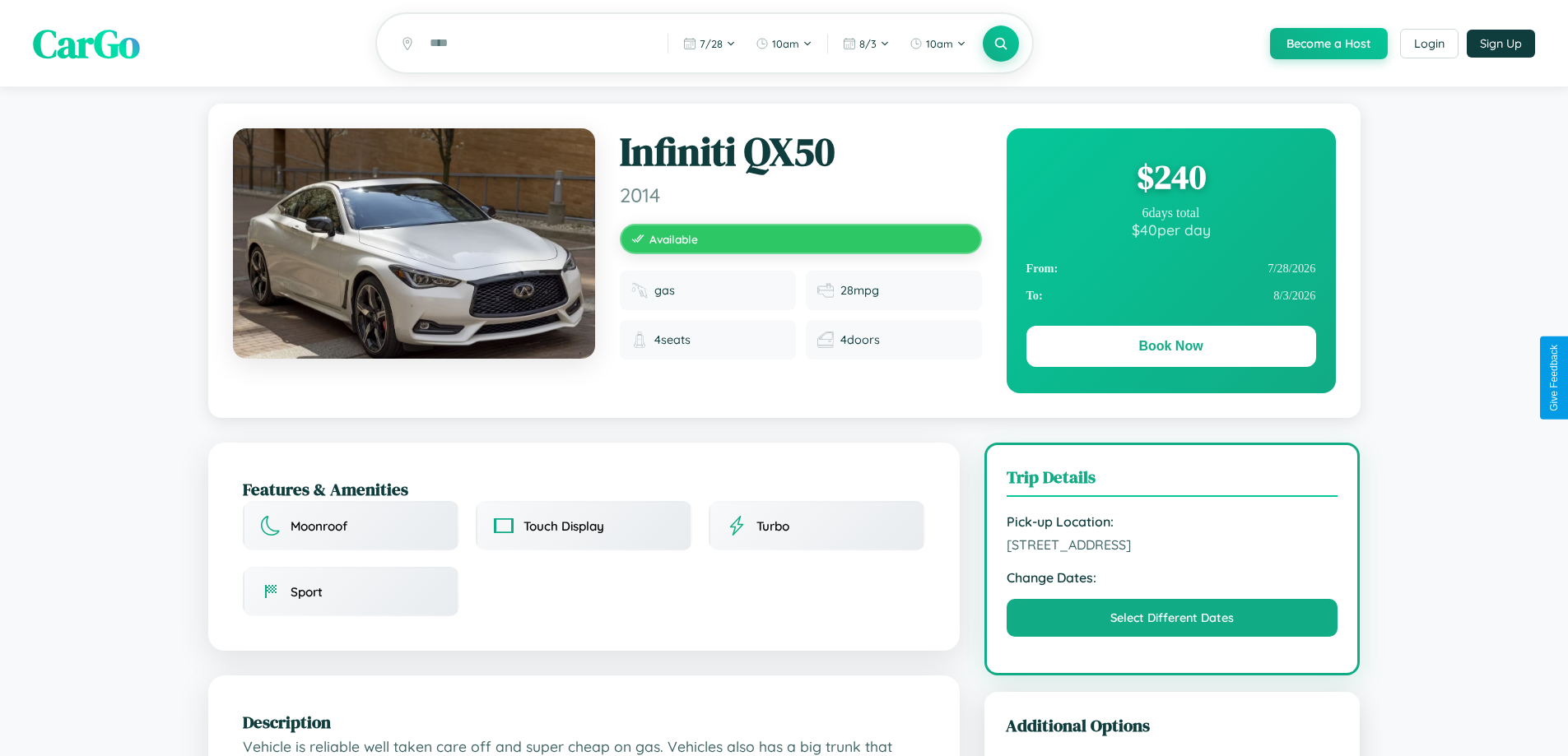
click at [1170, 180] on div "$ 240" at bounding box center [1171, 177] width 290 height 44
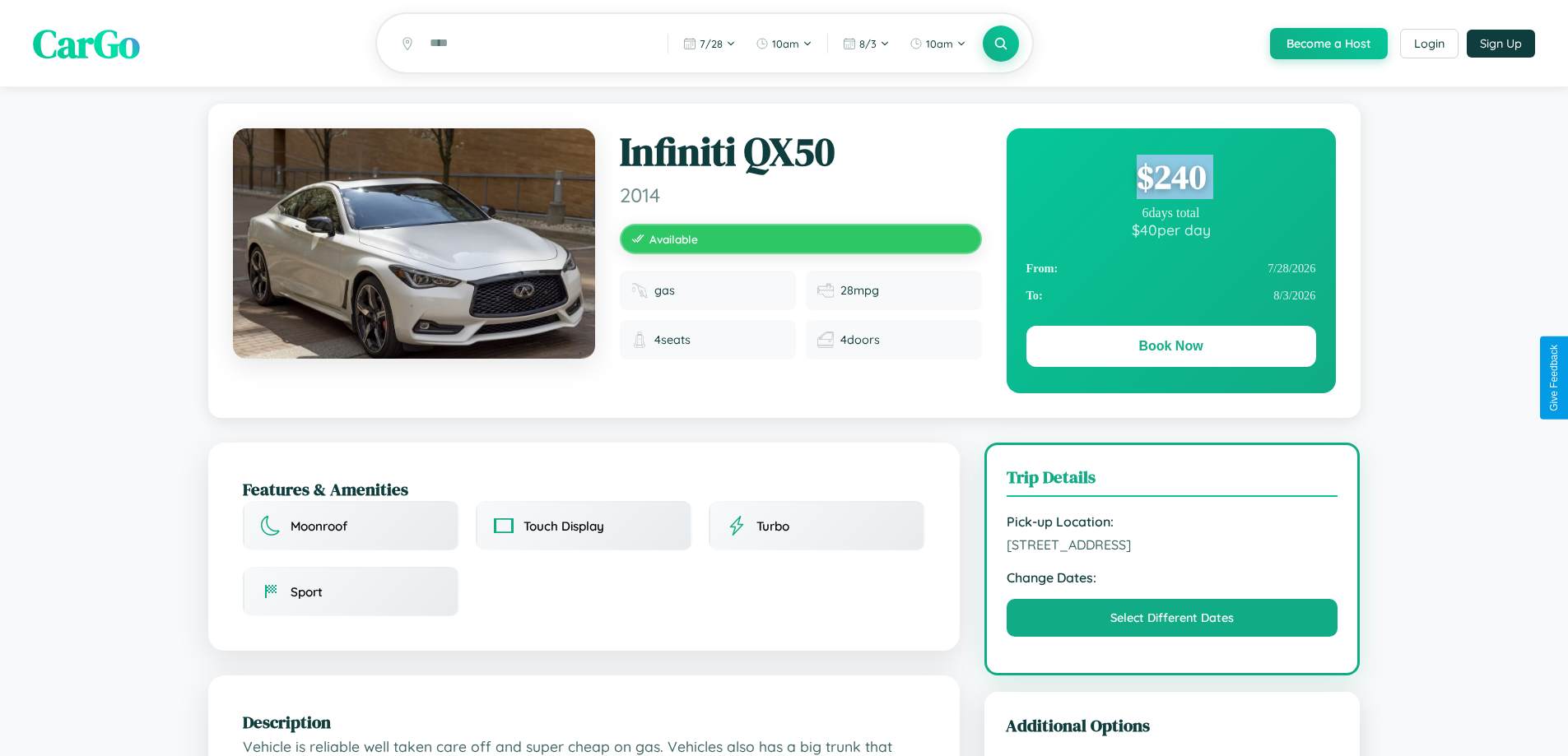
click at [1170, 180] on div "$ 240" at bounding box center [1171, 177] width 290 height 44
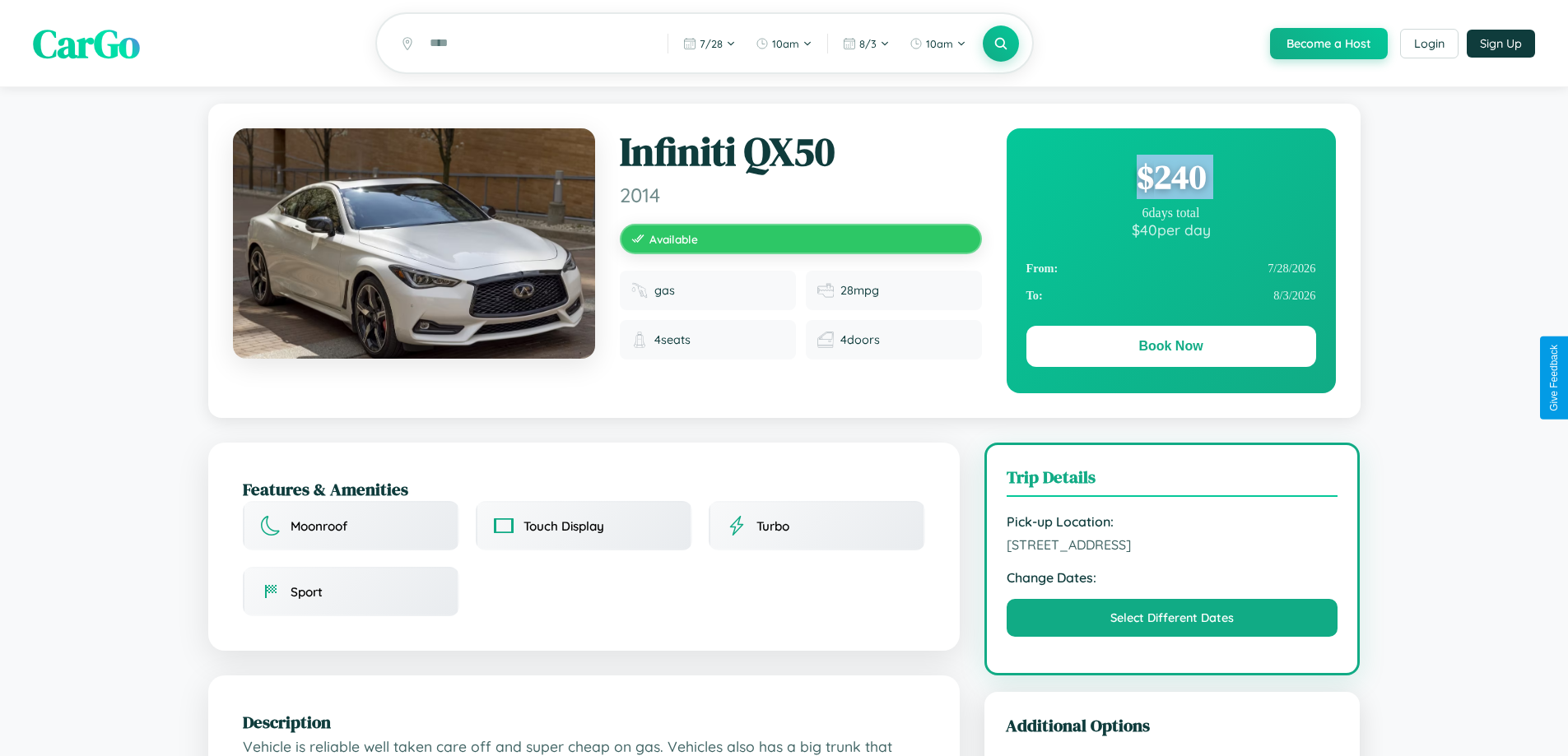
click at [1170, 180] on div "$ 240" at bounding box center [1171, 177] width 290 height 44
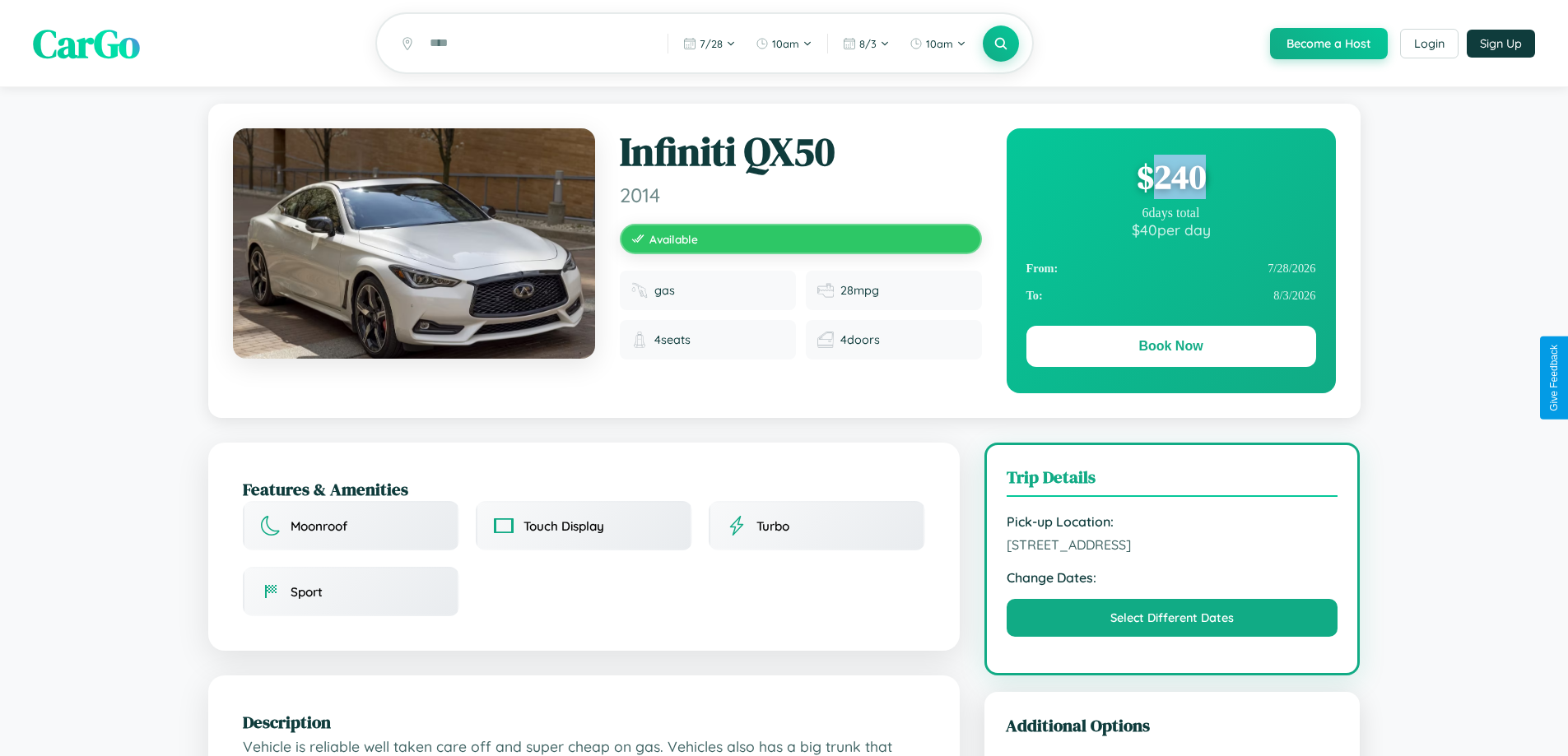
click at [1170, 180] on div "$ 240" at bounding box center [1171, 177] width 290 height 44
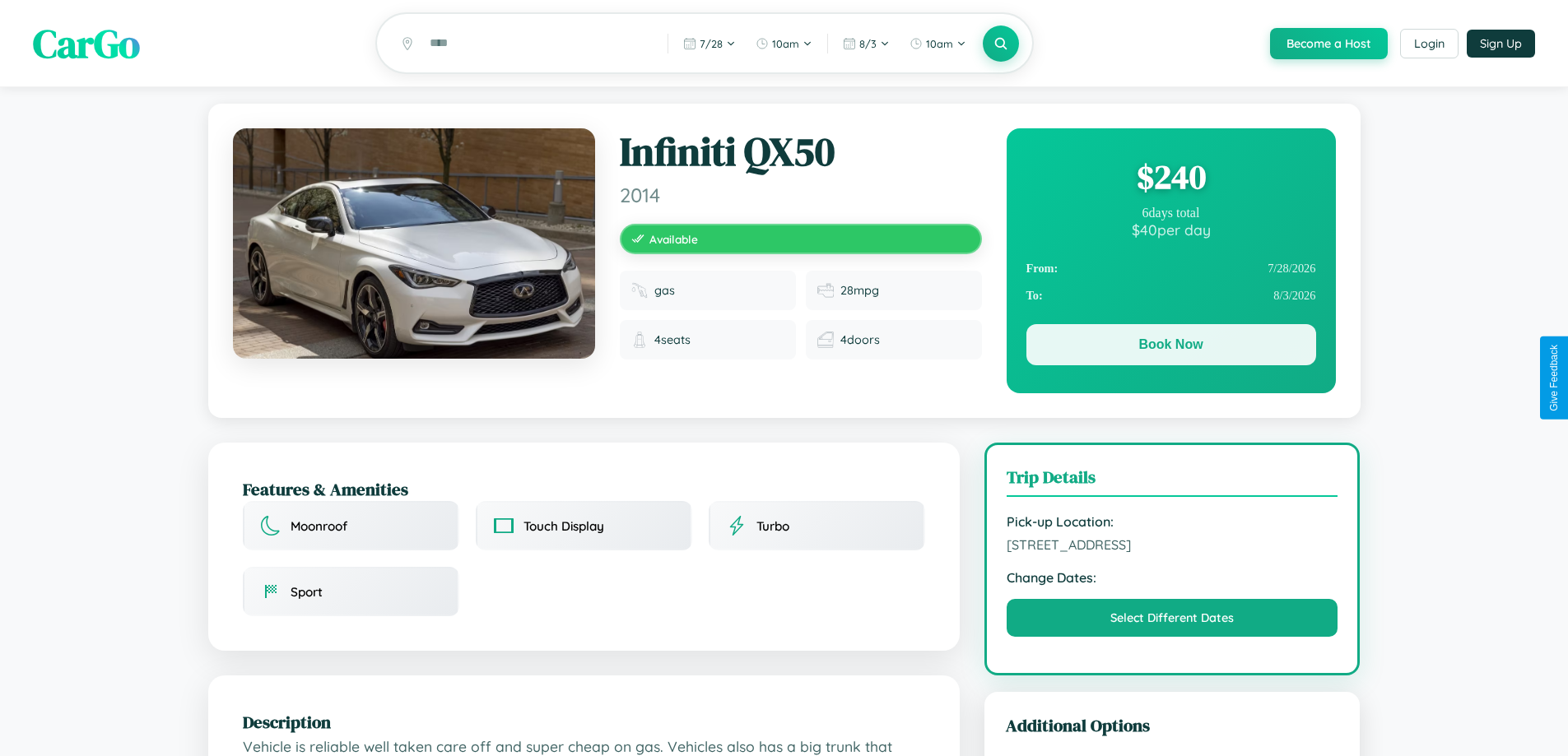
click at [1170, 347] on button "Book Now" at bounding box center [1171, 345] width 290 height 42
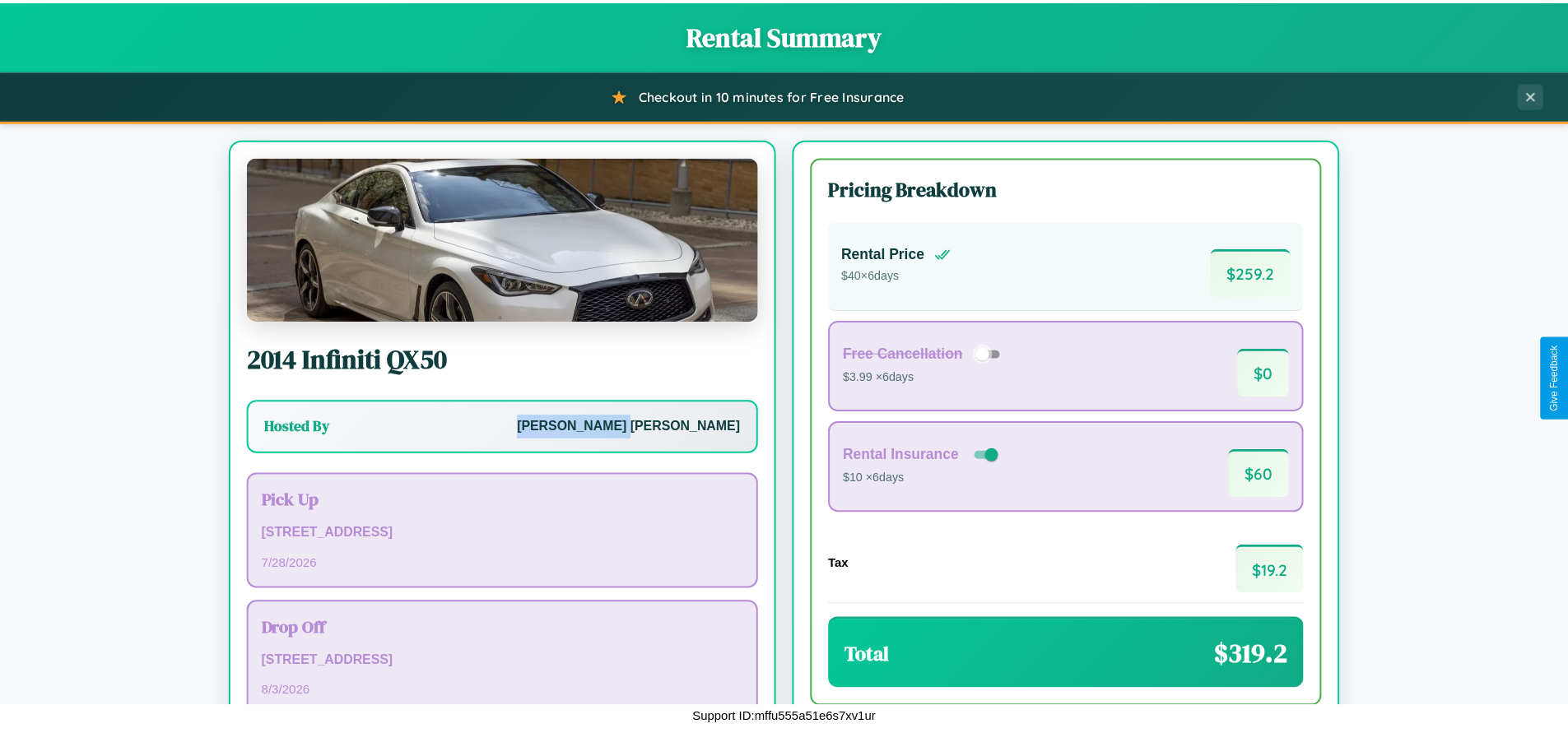
scroll to position [113, 0]
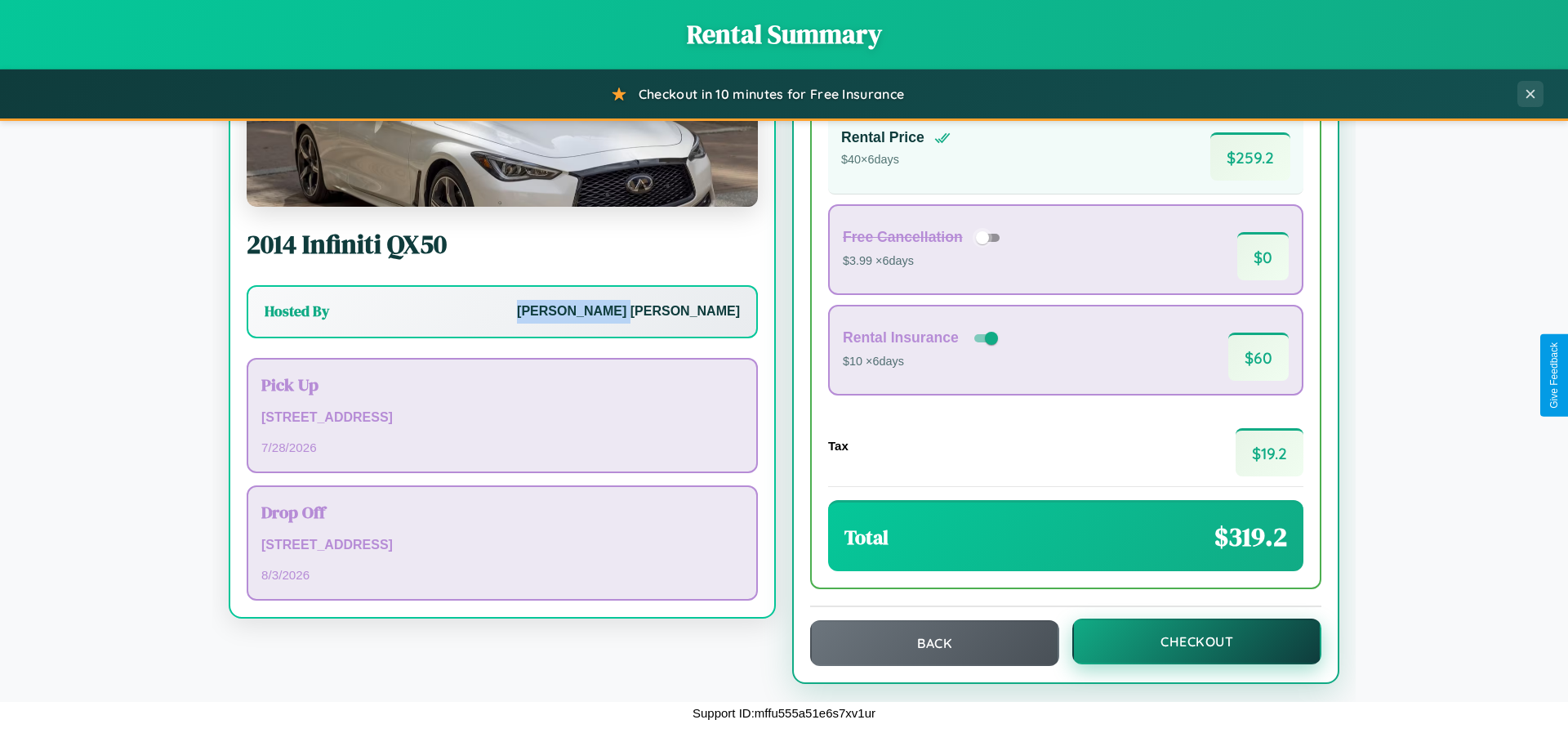
click at [1186, 642] on button "Checkout" at bounding box center [1197, 642] width 249 height 46
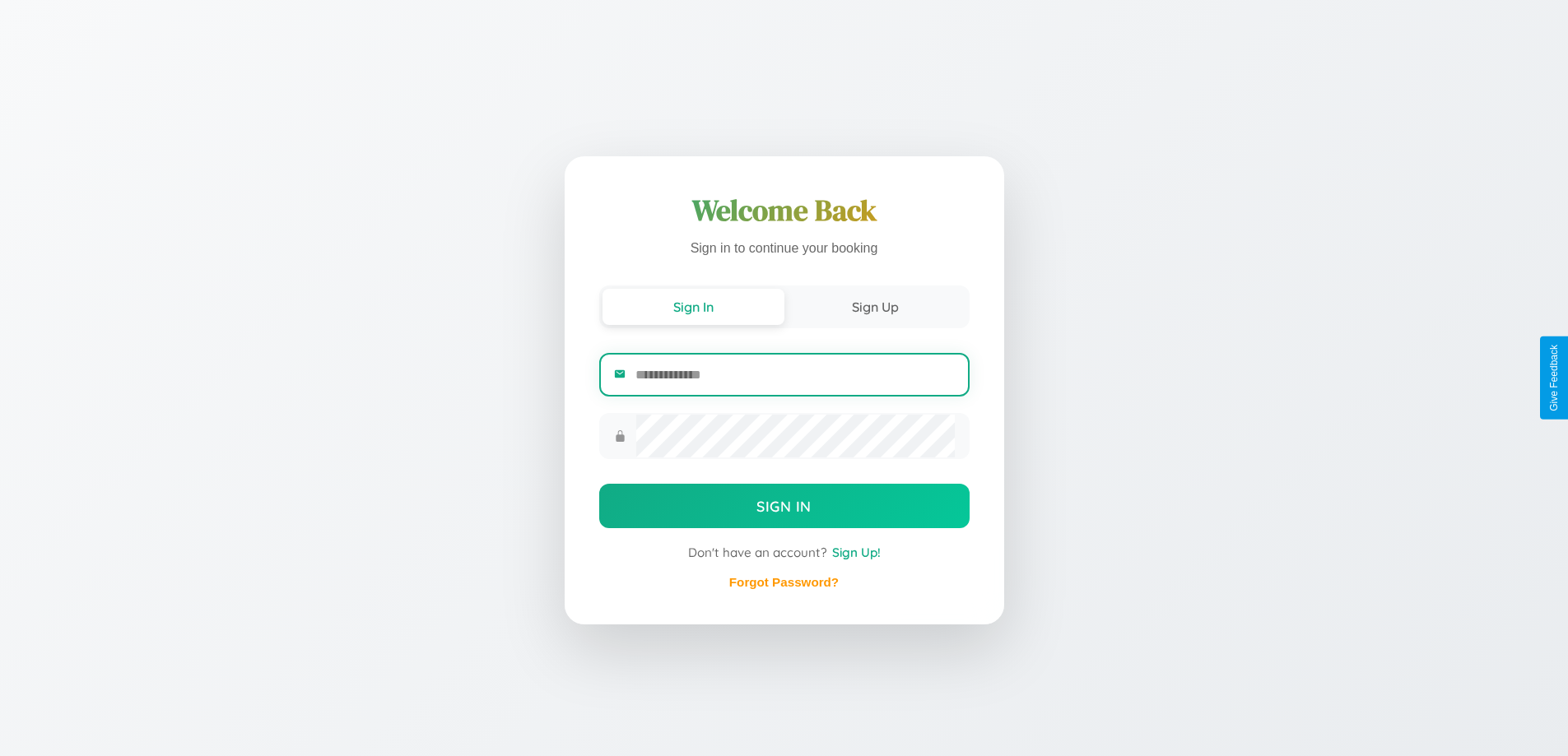
click at [794, 375] on input "email" at bounding box center [795, 375] width 319 height 41
type input "**********"
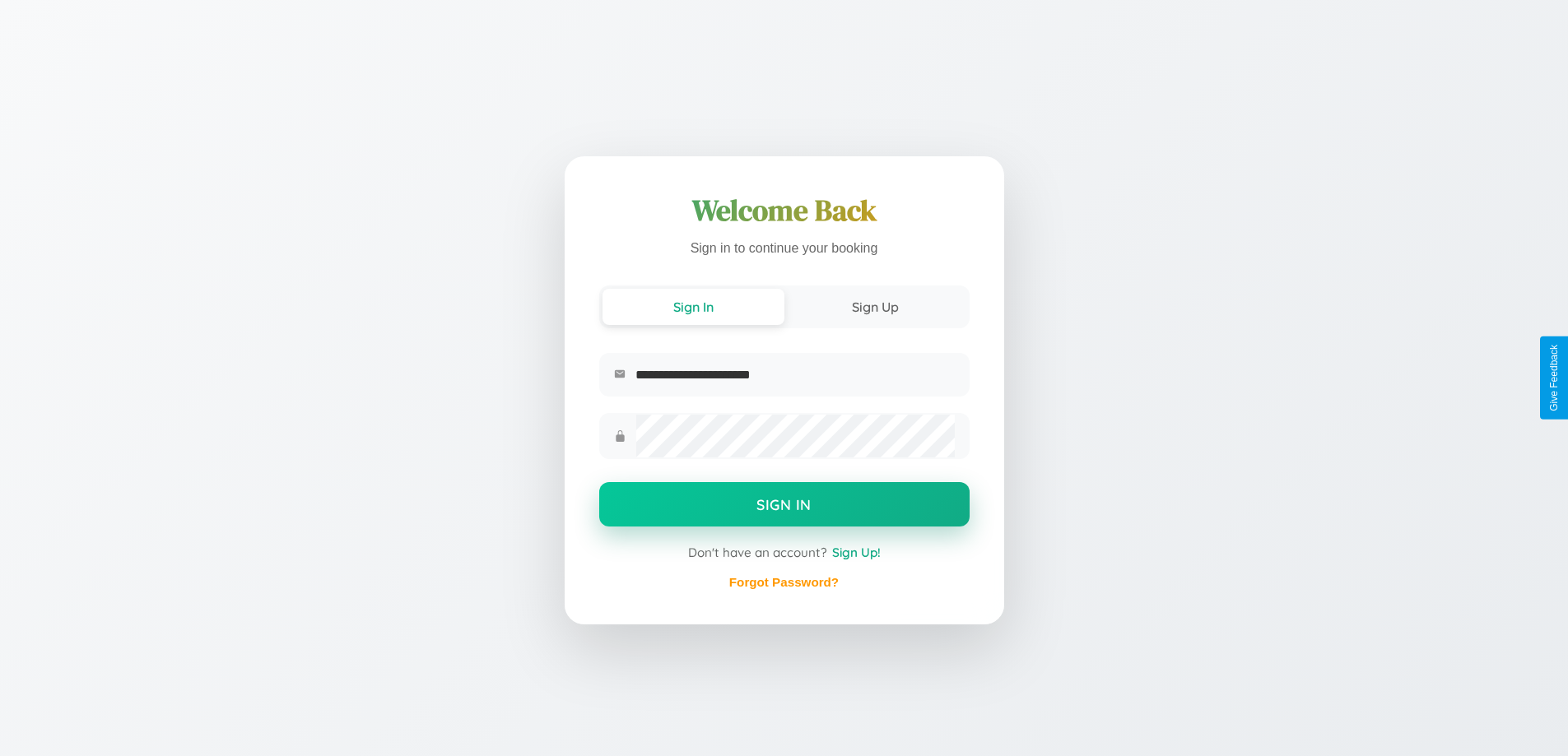
click at [784, 506] on button "Sign In" at bounding box center [784, 504] width 370 height 44
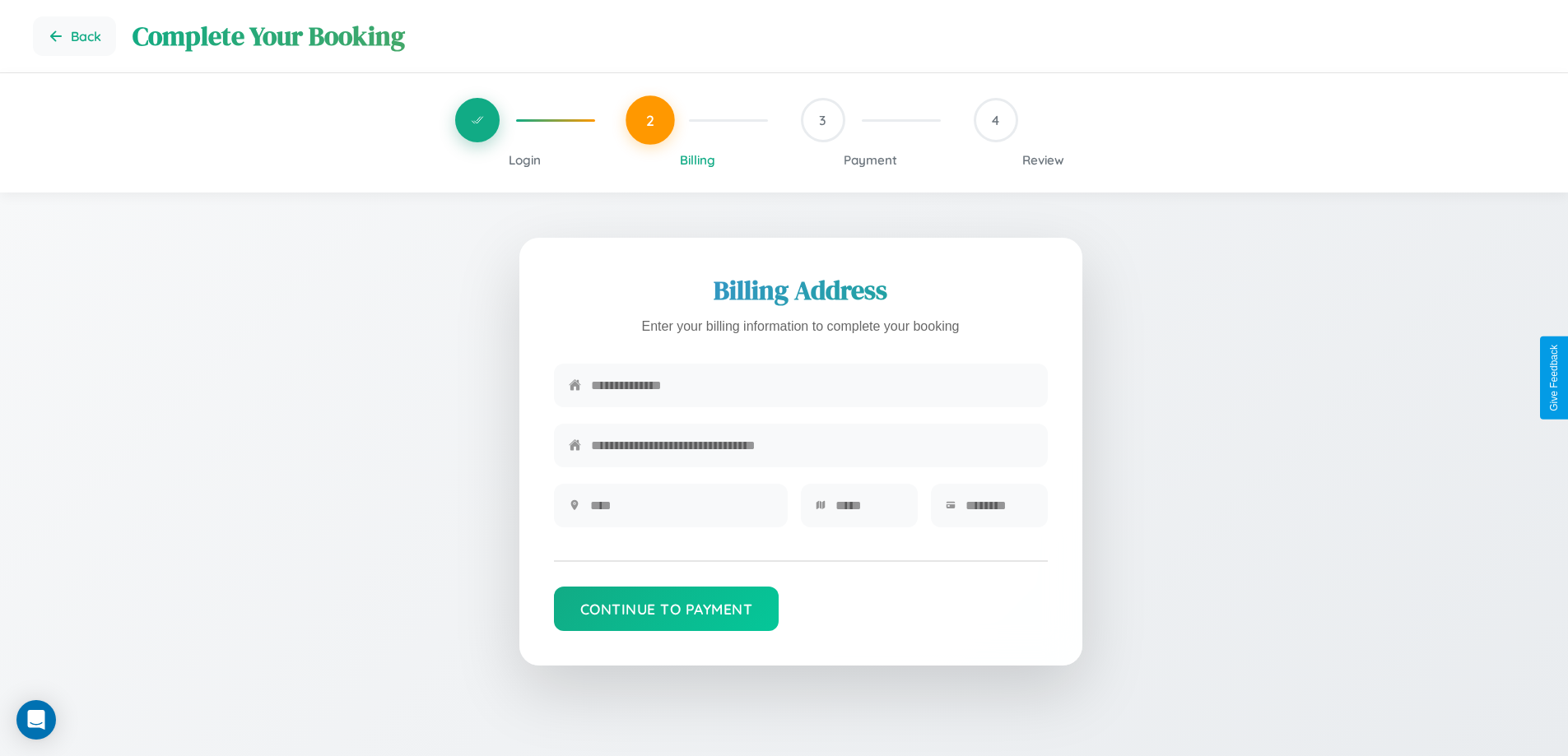
click at [812, 385] on input "text" at bounding box center [812, 385] width 442 height 41
type input "**********"
click at [680, 511] on input "text" at bounding box center [681, 506] width 183 height 41
type input "********"
click at [869, 511] on input "text" at bounding box center [869, 506] width 68 height 41
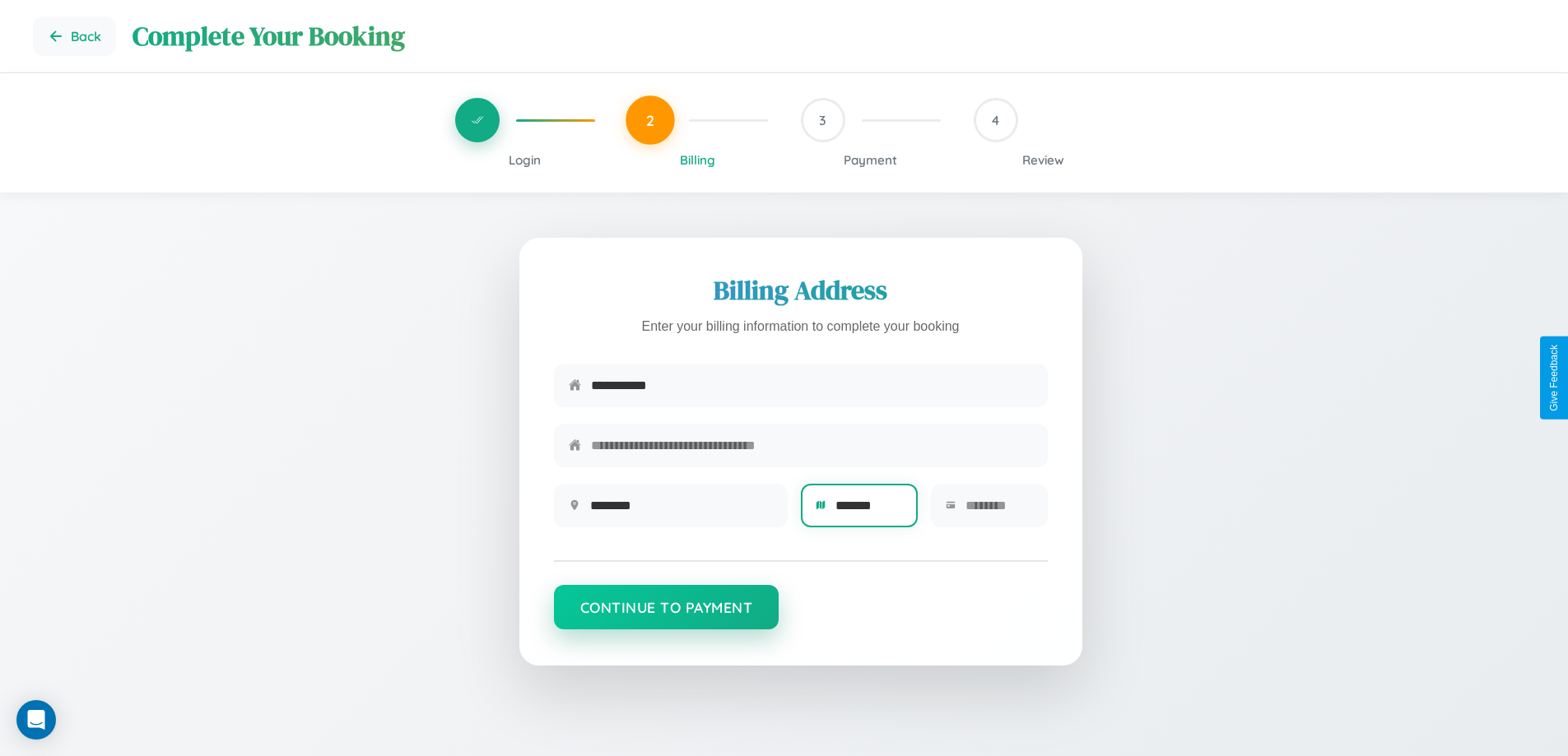
type input "*******"
click at [666, 615] on button "Continue to Payment" at bounding box center [666, 607] width 225 height 44
